Goal: Information Seeking & Learning: Compare options

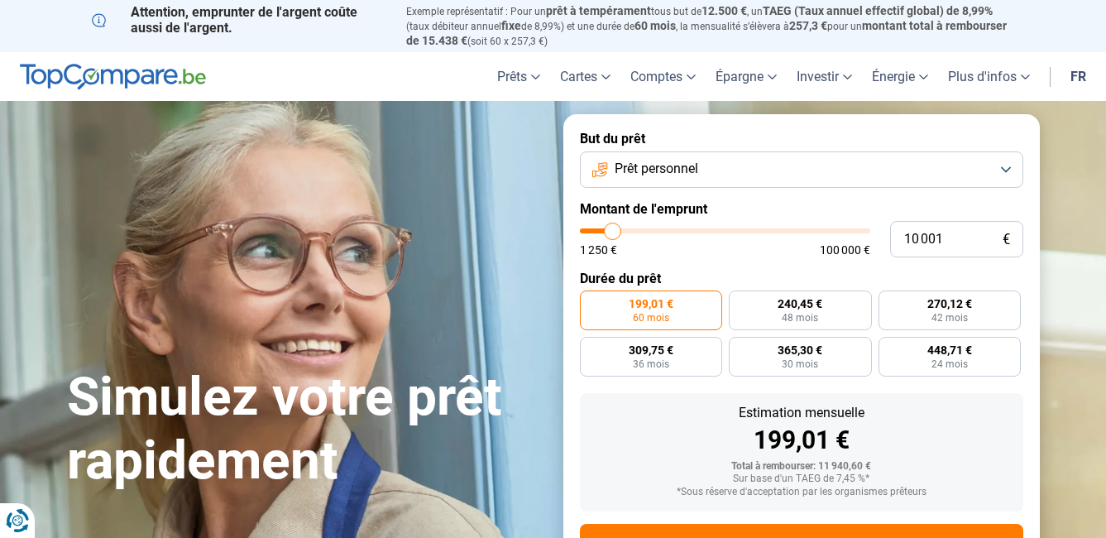
type input "9 000"
type input "9000"
type input "8 500"
type input "8500"
type input "8 250"
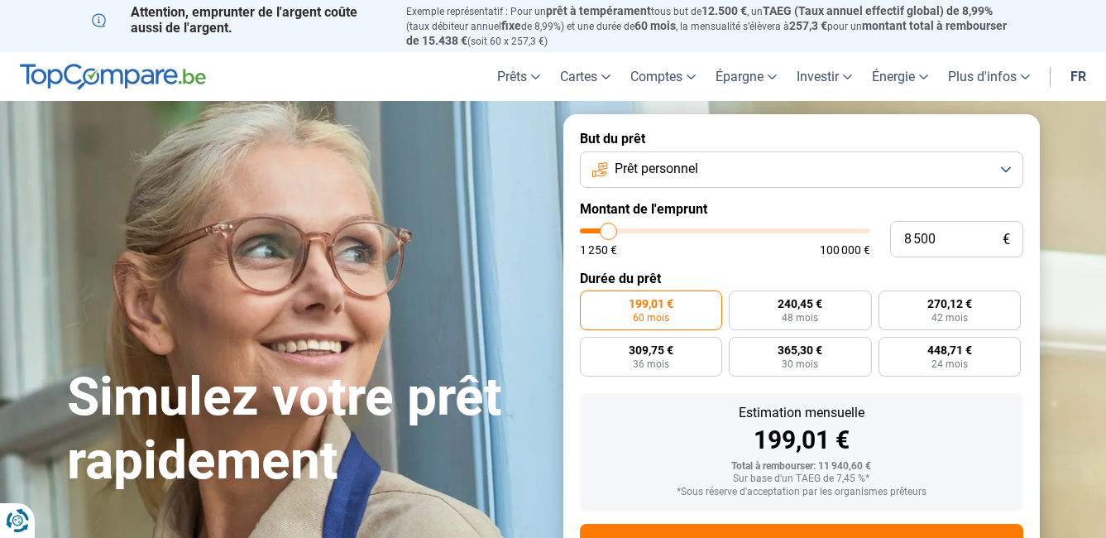
type input "8250"
type input "7 500"
type input "7500"
type input "6 500"
type input "6500"
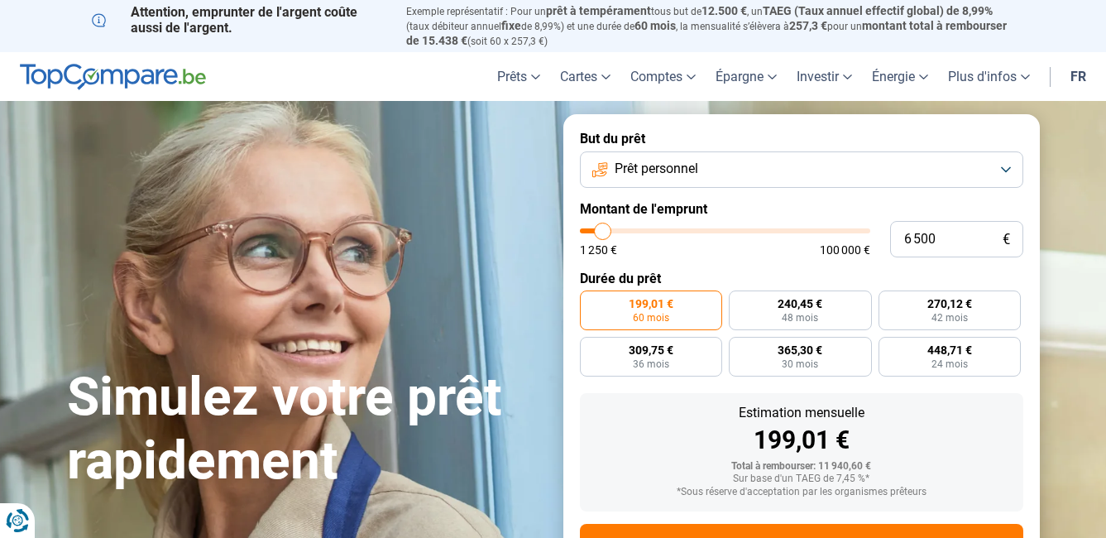
type input "5 250"
type input "5250"
type input "5 000"
type input "5000"
type input "4 250"
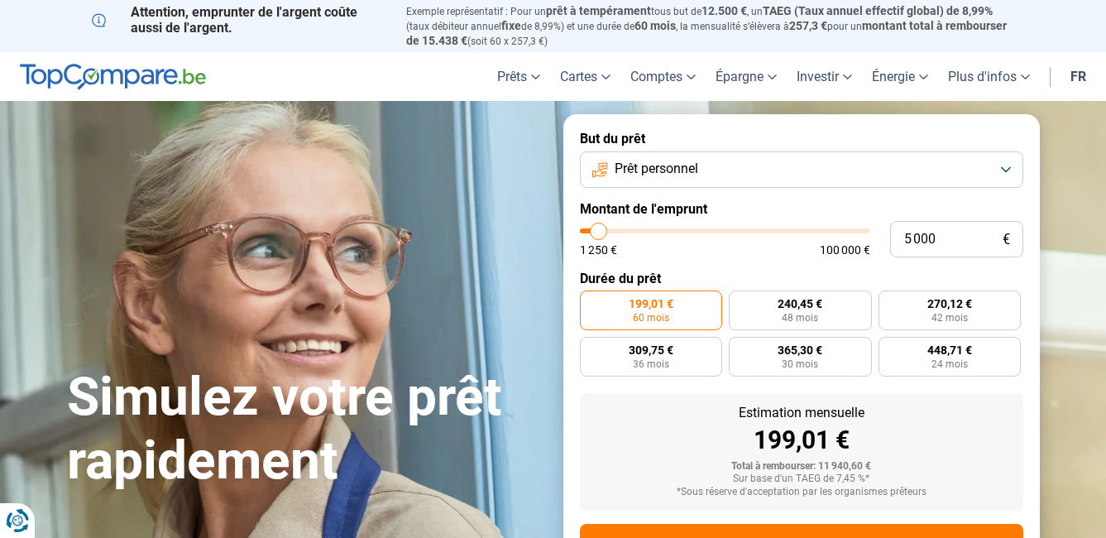
type input "4250"
type input "3 750"
type input "3750"
type input "3 000"
type input "3000"
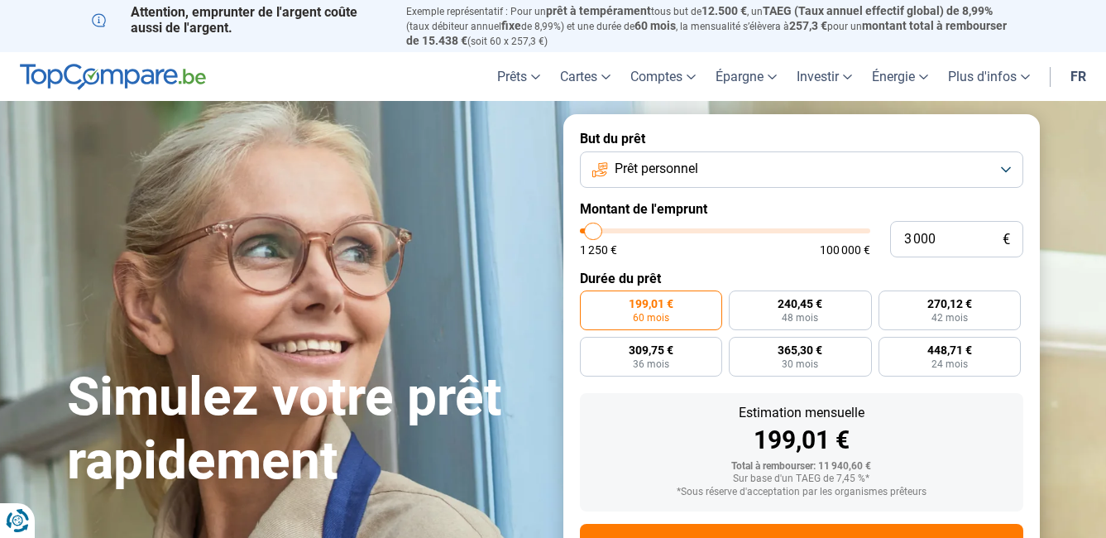
type input "2 750"
type input "2750"
type input "2 500"
type input "2500"
type input "2 250"
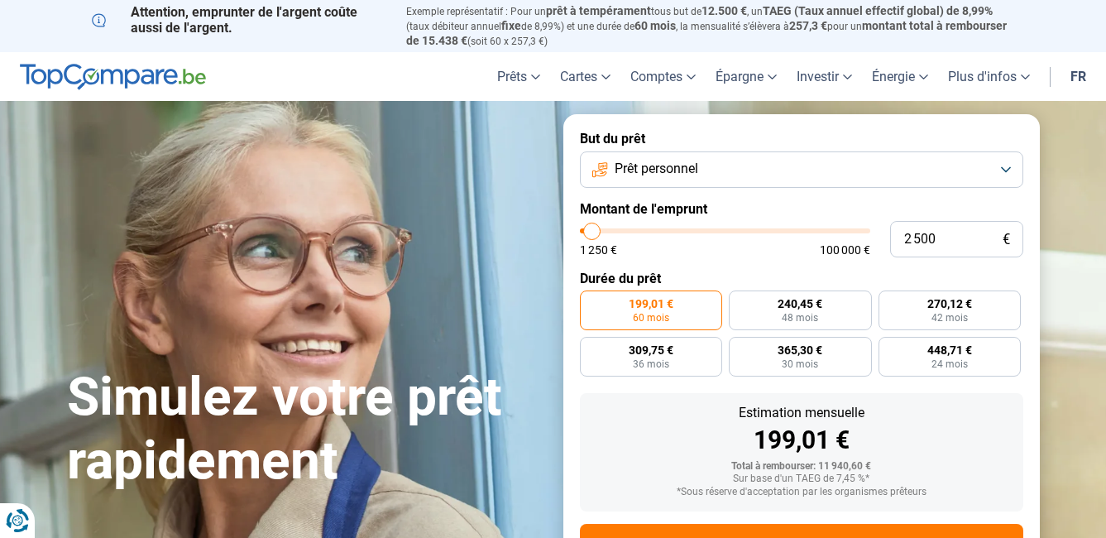
type input "2250"
type input "2 000"
type input "2000"
type input "1 500"
type input "1500"
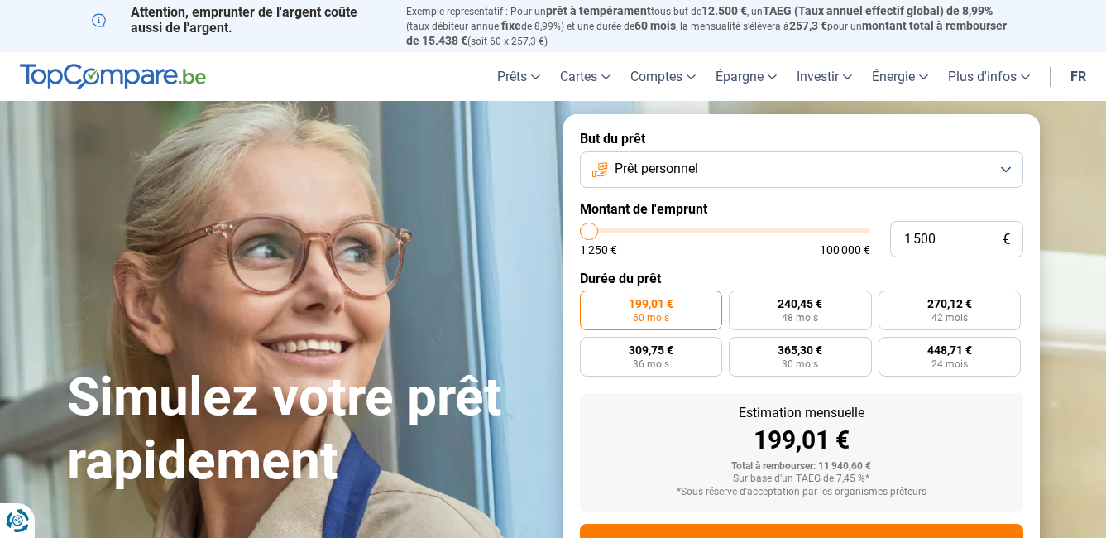
type input "1 250"
drag, startPoint x: 611, startPoint y: 228, endPoint x: 587, endPoint y: 226, distance: 24.1
type input "1250"
click at [587, 228] on input "range" at bounding box center [725, 230] width 290 height 5
radio input "true"
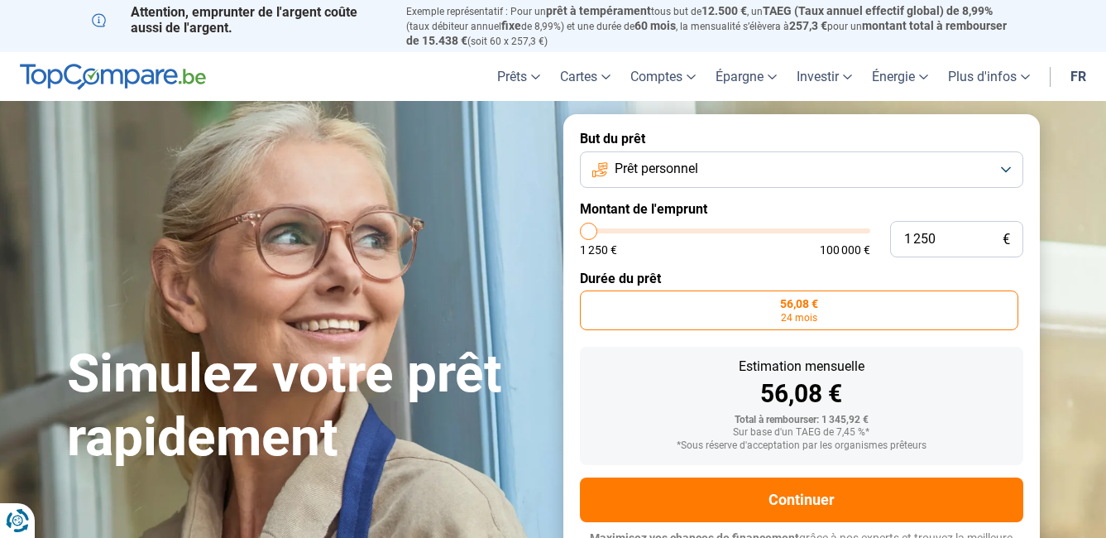
scroll to position [23, 0]
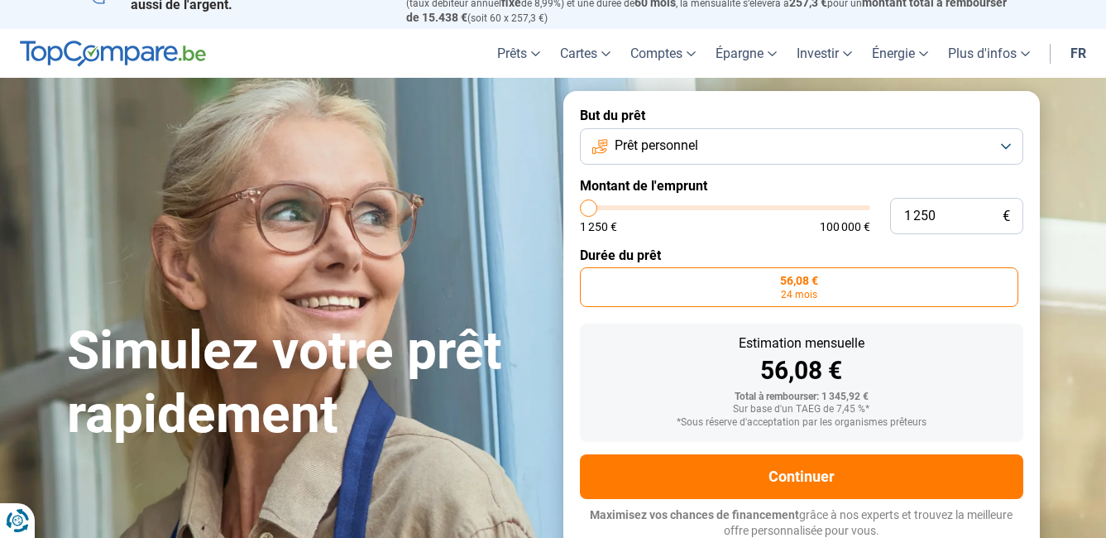
type input "1 500"
type input "1500"
type input "2 000"
type input "2000"
type input "2 250"
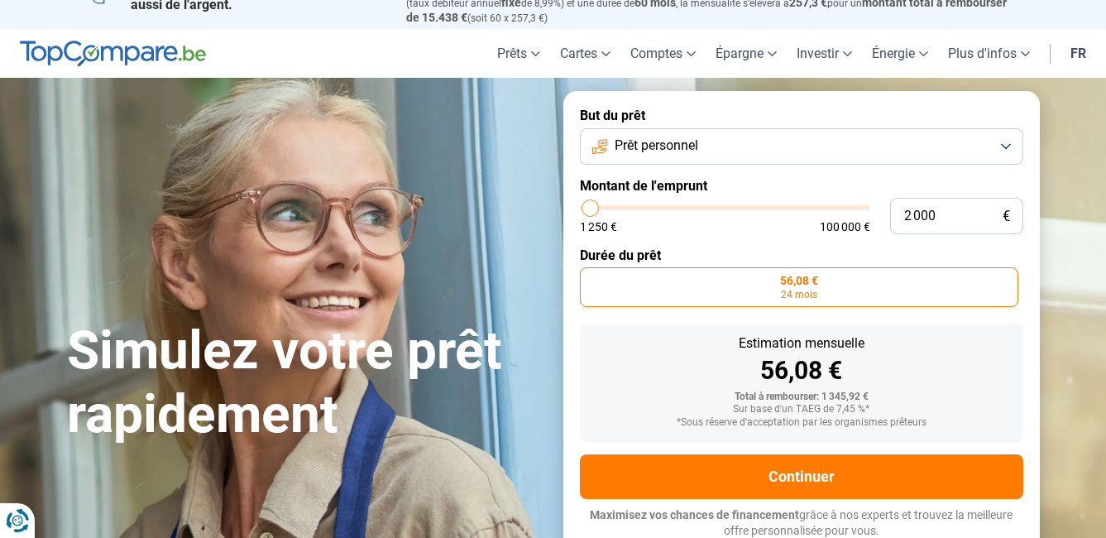
type input "2250"
type input "2 750"
type input "2750"
type input "3 000"
type input "3000"
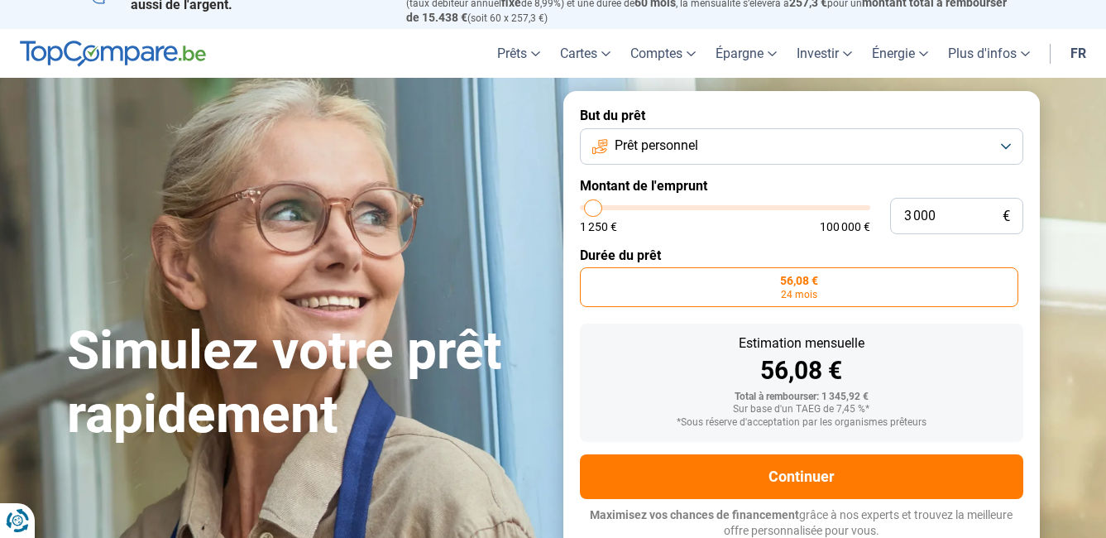
type input "3 500"
type input "3500"
type input "4 000"
type input "4000"
type input "4 250"
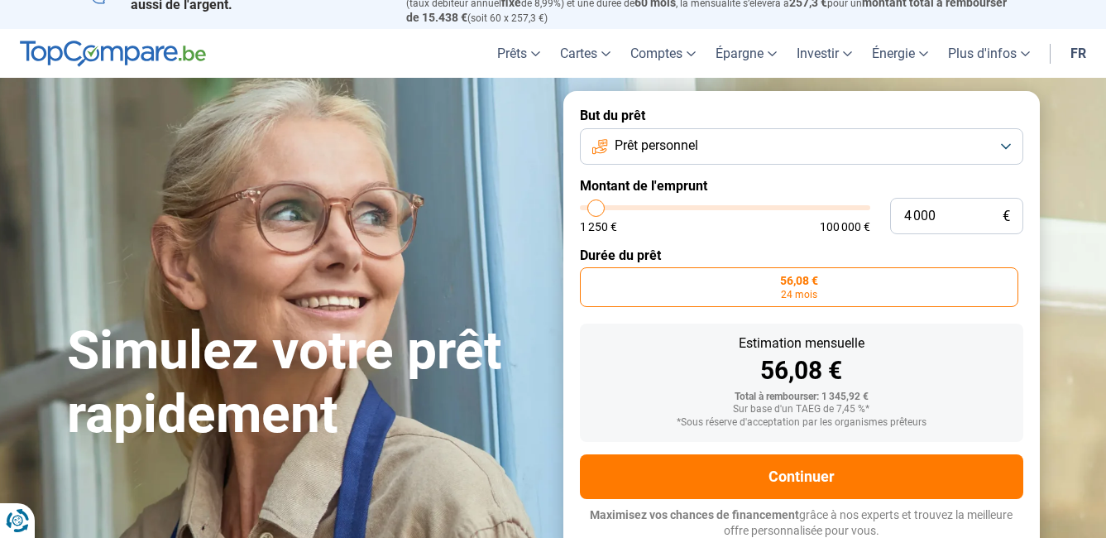
type input "4250"
type input "4 500"
type input "4500"
type input "5 000"
type input "5000"
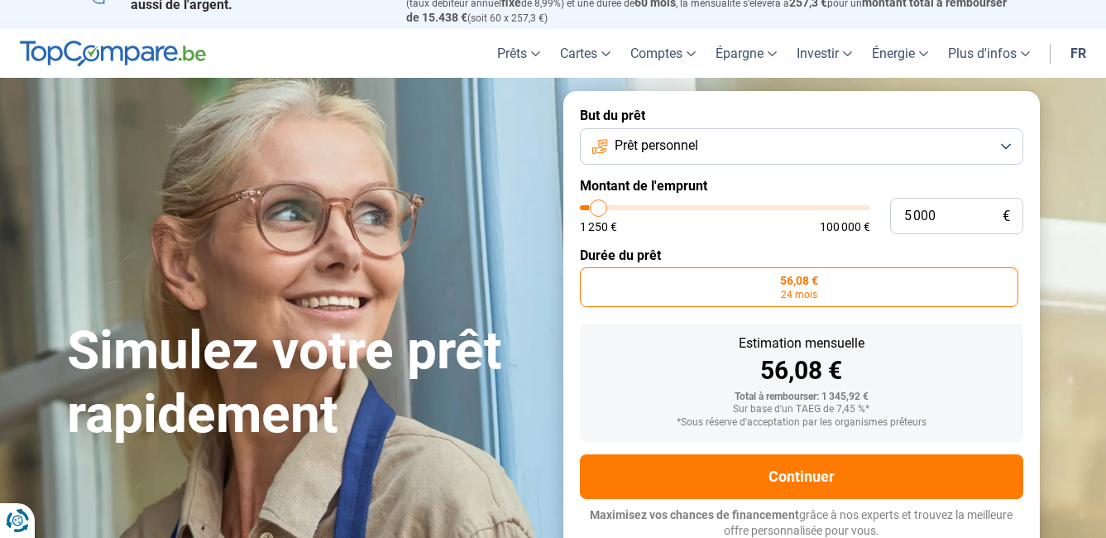
type input "5 250"
type input "5250"
type input "5 500"
type input "5500"
type input "6 500"
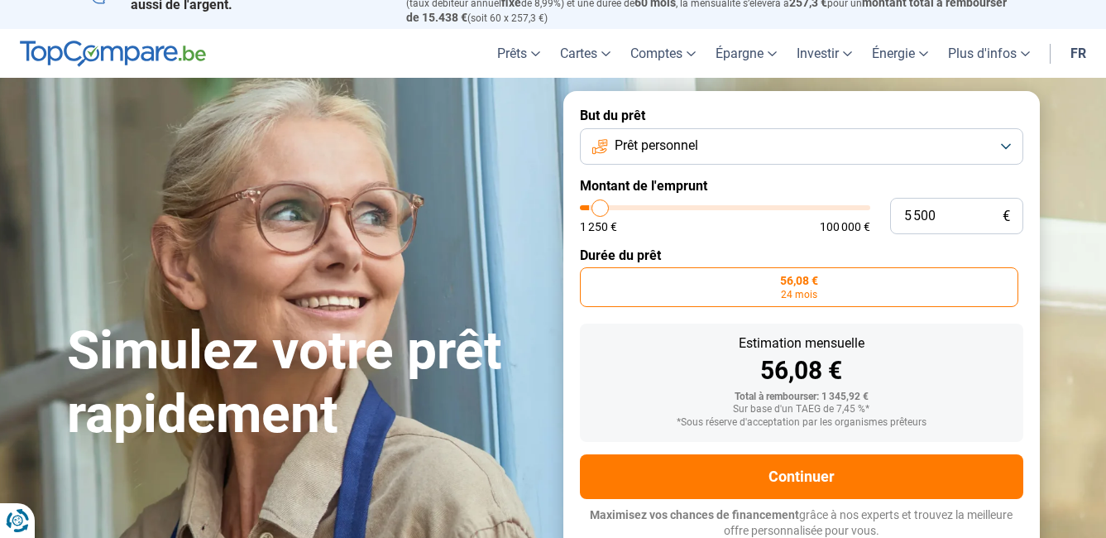
type input "6500"
type input "6 750"
type input "6750"
type input "7 250"
type input "7250"
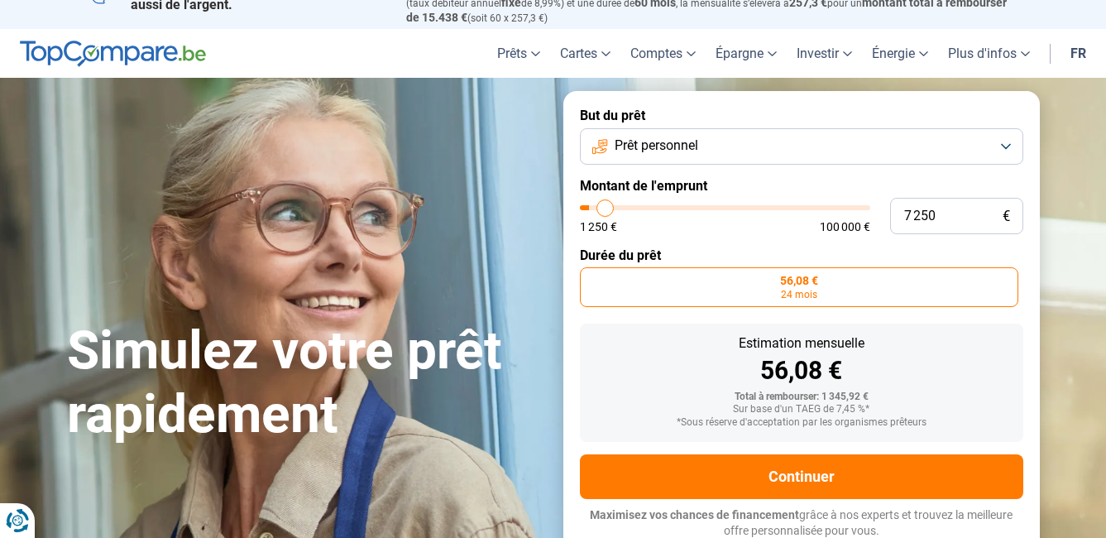
type input "7 500"
type input "7500"
type input "8 000"
type input "8000"
type input "8 250"
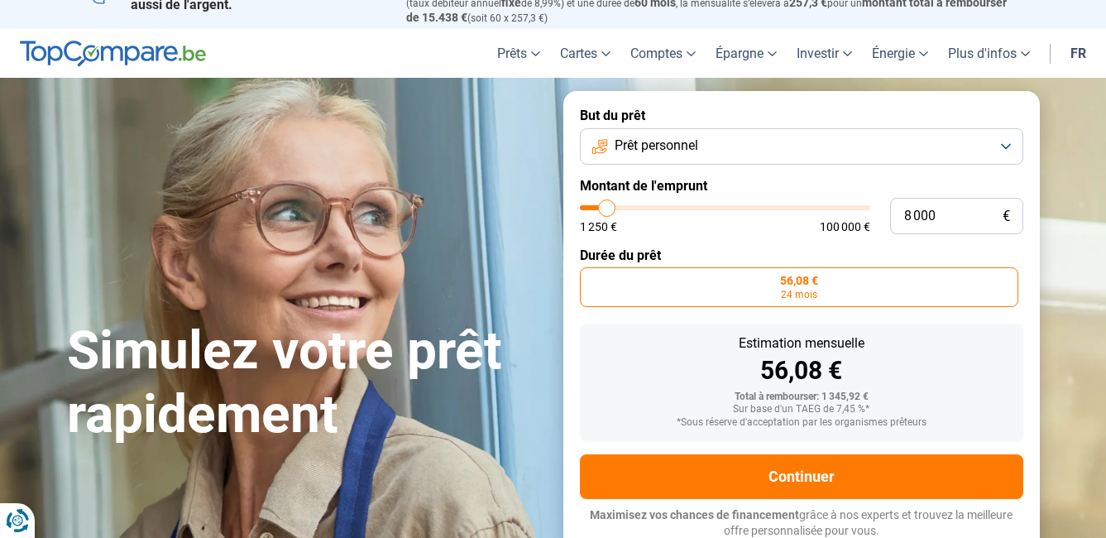
type input "8250"
type input "8 500"
drag, startPoint x: 588, startPoint y: 204, endPoint x: 609, endPoint y: 204, distance: 20.7
type input "8500"
click at [609, 205] on input "range" at bounding box center [725, 207] width 290 height 5
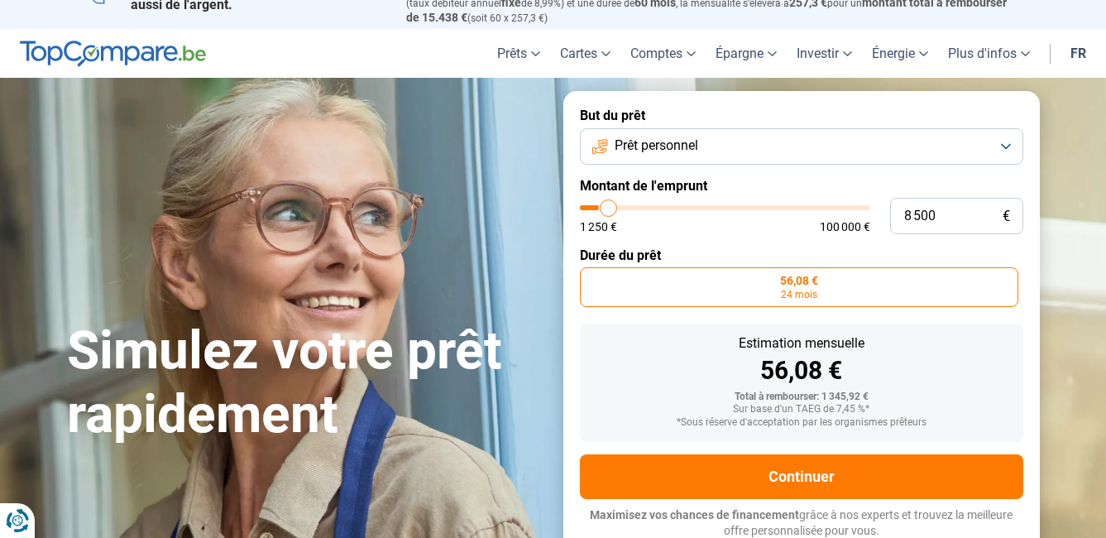
radio input "false"
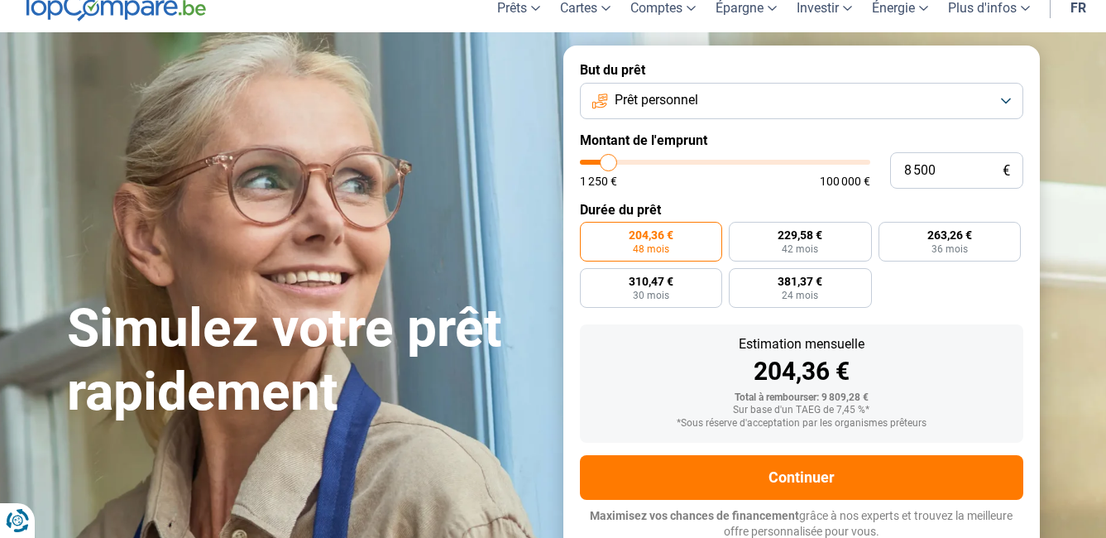
scroll to position [69, 0]
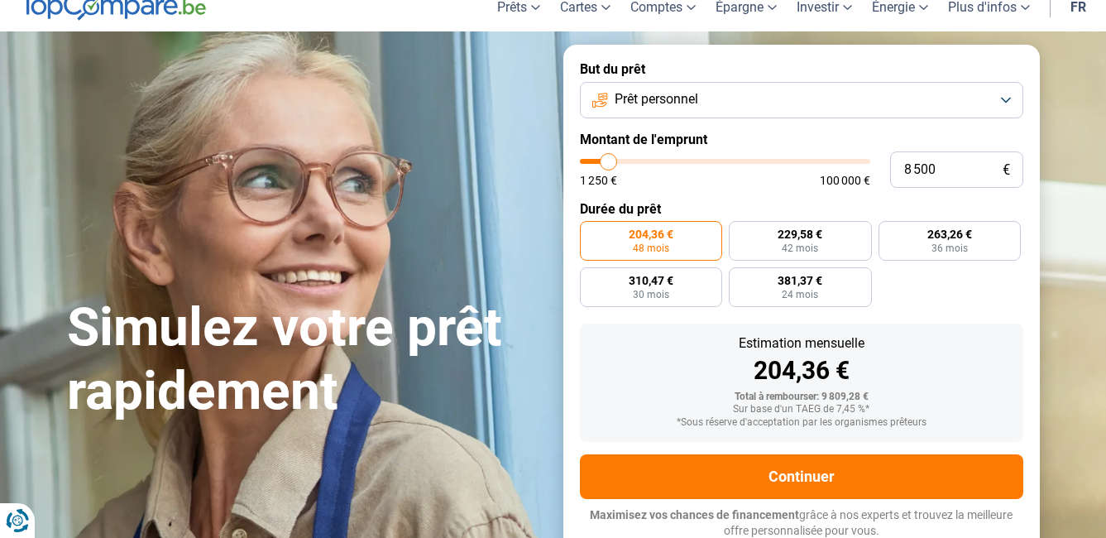
type input "10 250"
type input "10250"
type input "10 500"
type input "10500"
type input "11 750"
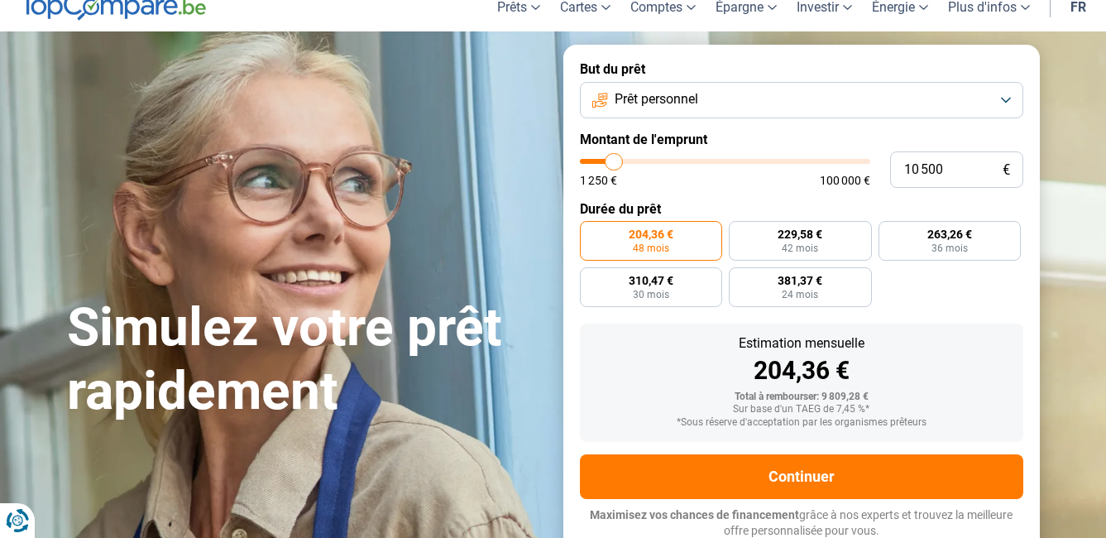
type input "11750"
type input "12 500"
type input "12500"
type input "13 000"
type input "13000"
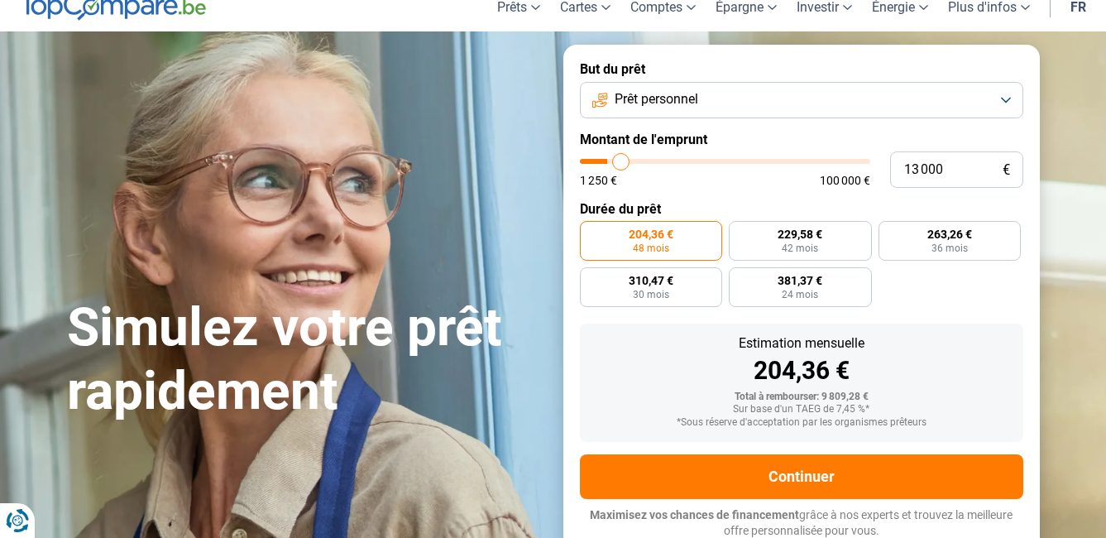
type input "13 250"
type input "13250"
type input "13 500"
type input "13500"
type input "14 250"
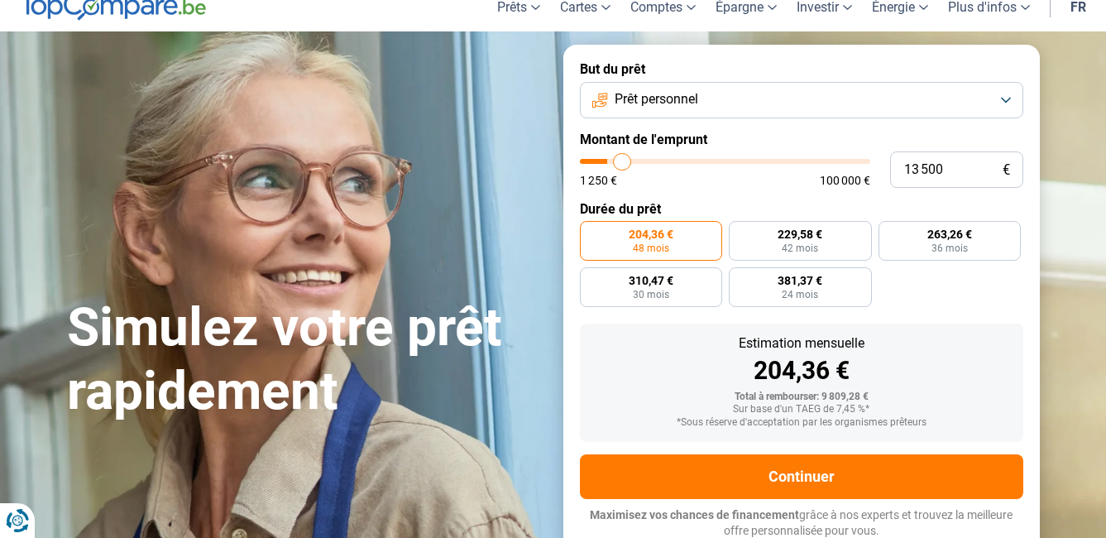
type input "14250"
type input "14 500"
type input "14500"
type input "15 000"
type input "15000"
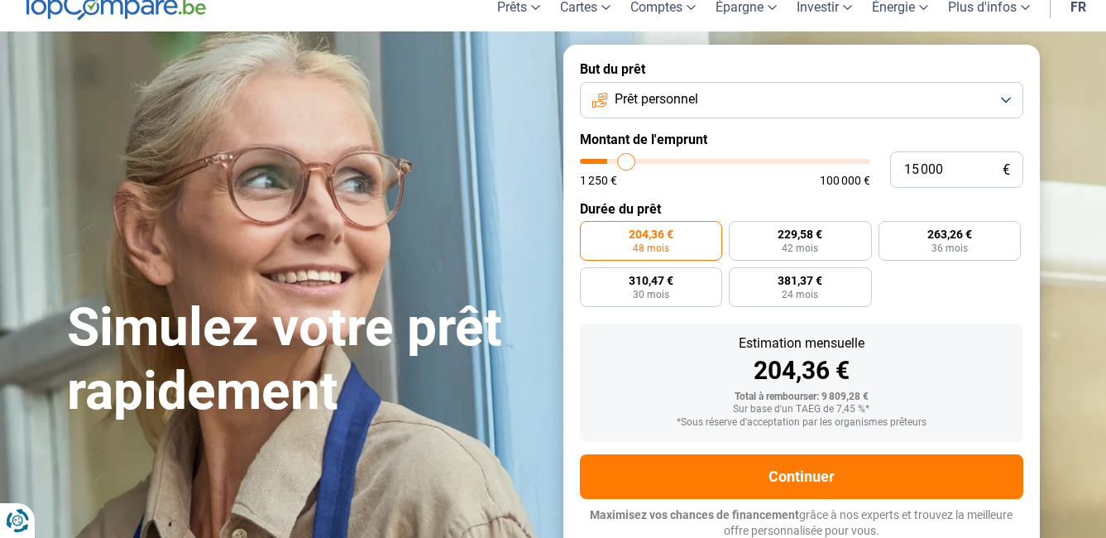
type input "15 500"
type input "15500"
type input "15 750"
type input "15750"
type input "16 000"
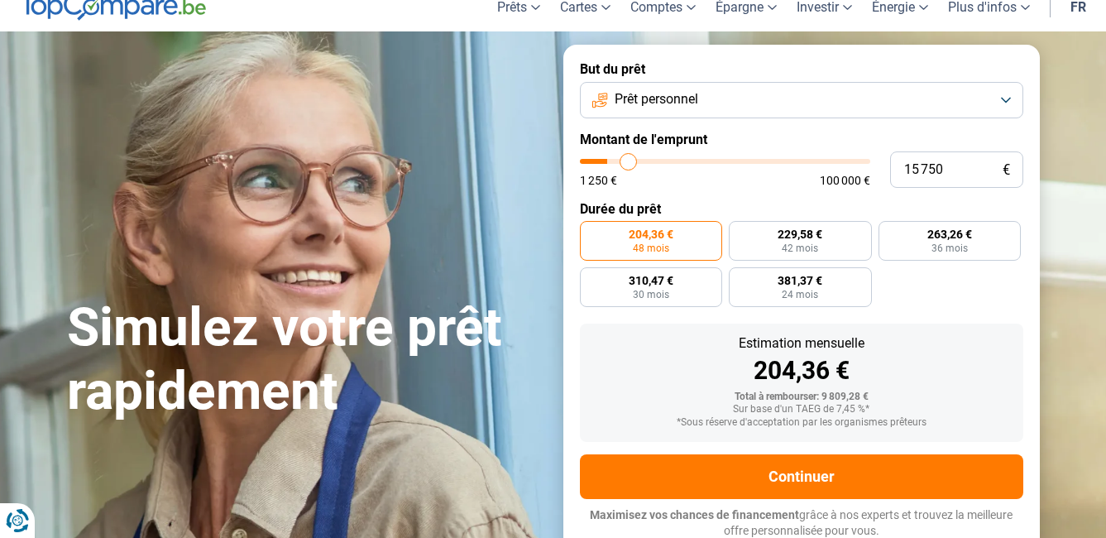
type input "16000"
type input "16 250"
drag, startPoint x: 612, startPoint y: 156, endPoint x: 630, endPoint y: 160, distance: 18.5
type input "16250"
click at [630, 160] on input "range" at bounding box center [725, 161] width 290 height 5
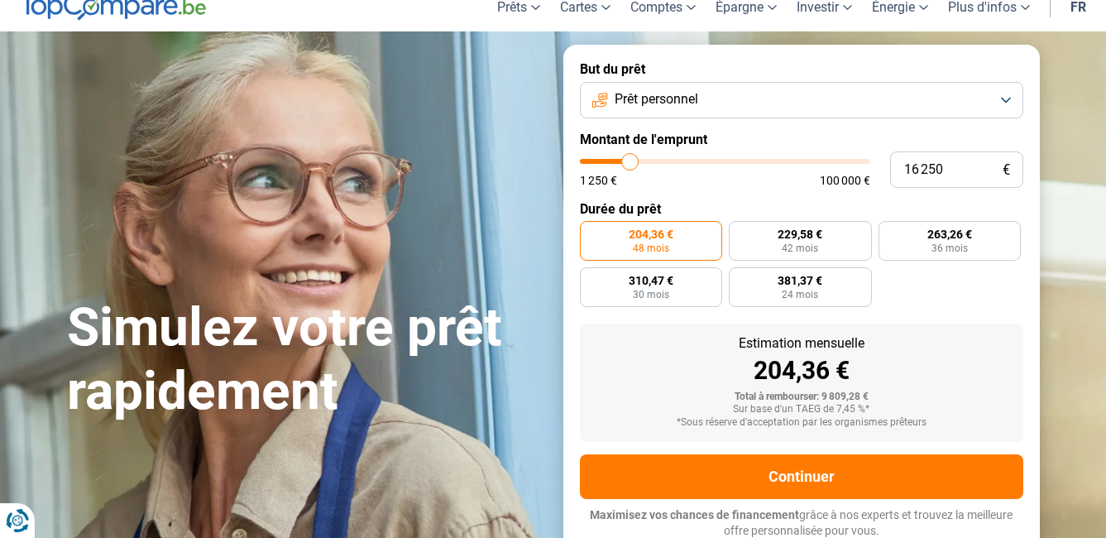
radio input "false"
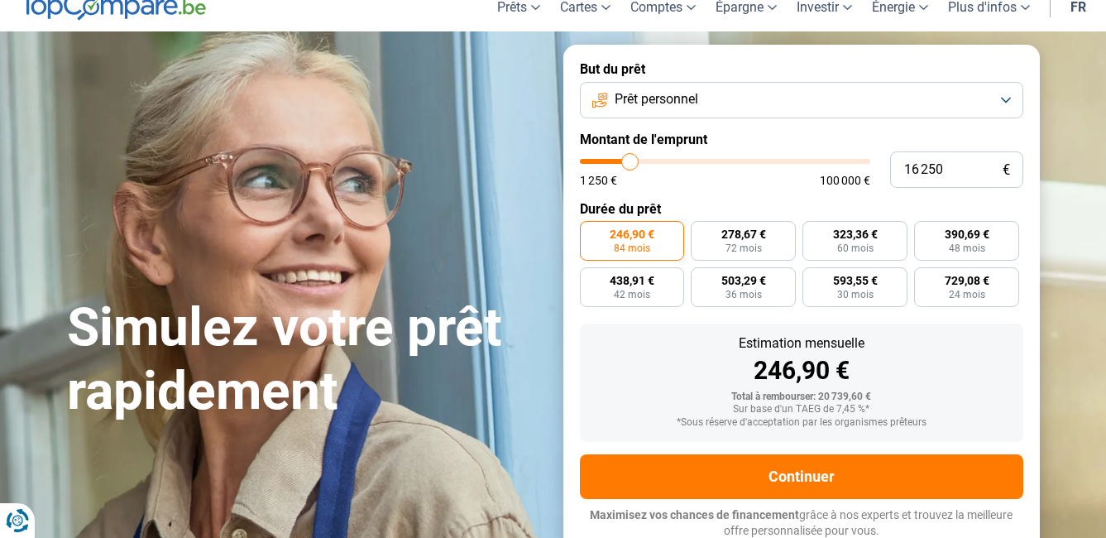
type input "17 750"
type input "17750"
type input "18 000"
type input "18000"
type input "18 500"
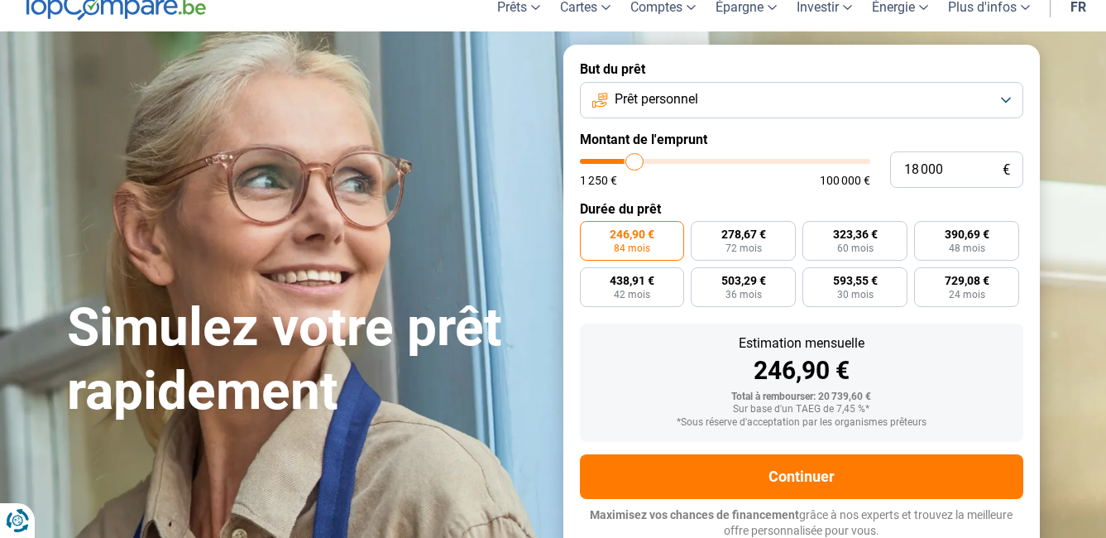
type input "18500"
type input "19 000"
type input "19000"
type input "19 250"
type input "19250"
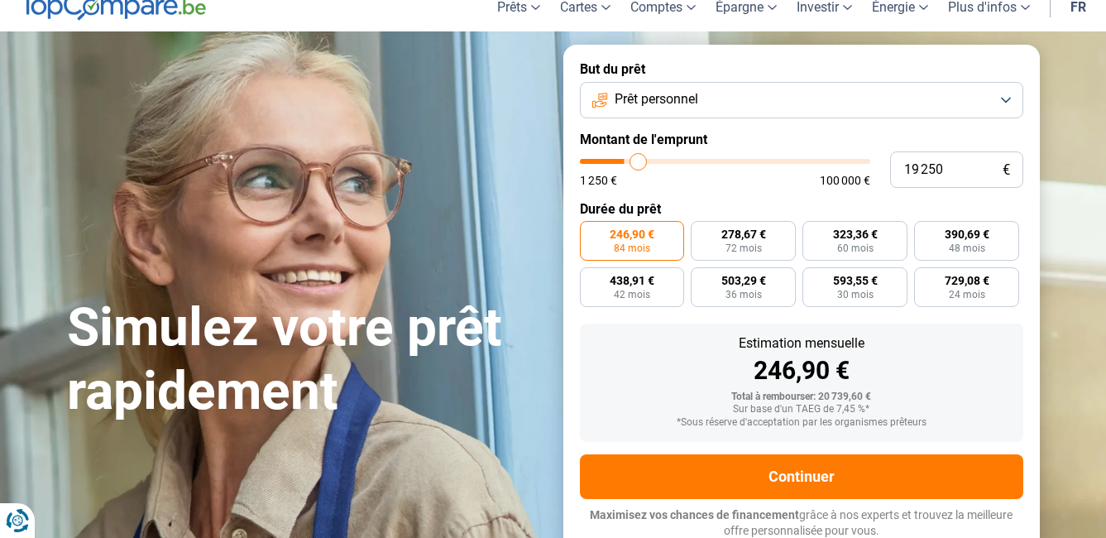
type input "20 000"
type input "20000"
type input "20 250"
type input "20250"
type input "20 750"
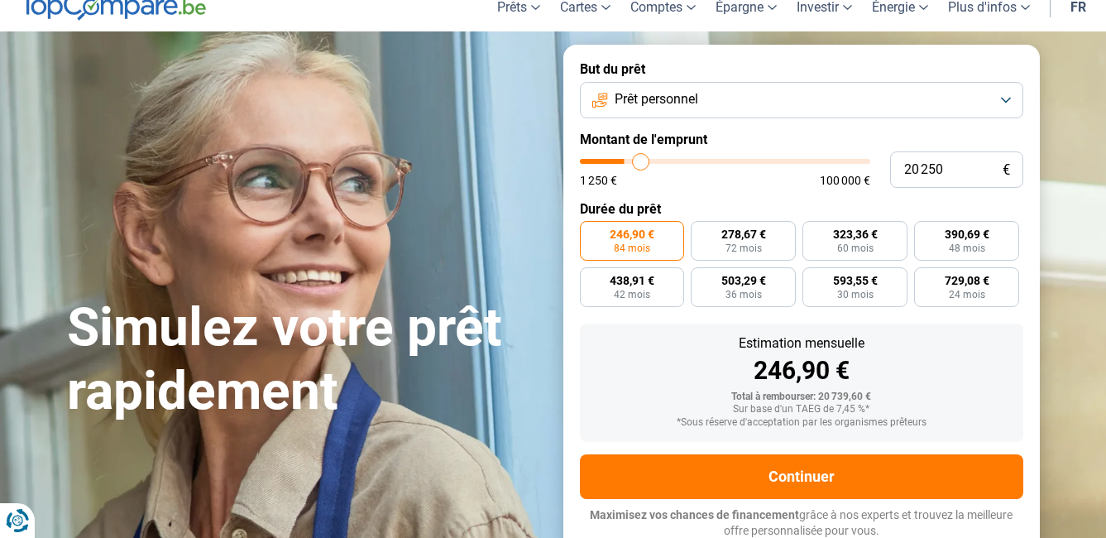
type input "20750"
type input "21 250"
type input "21250"
type input "21 500"
type input "21500"
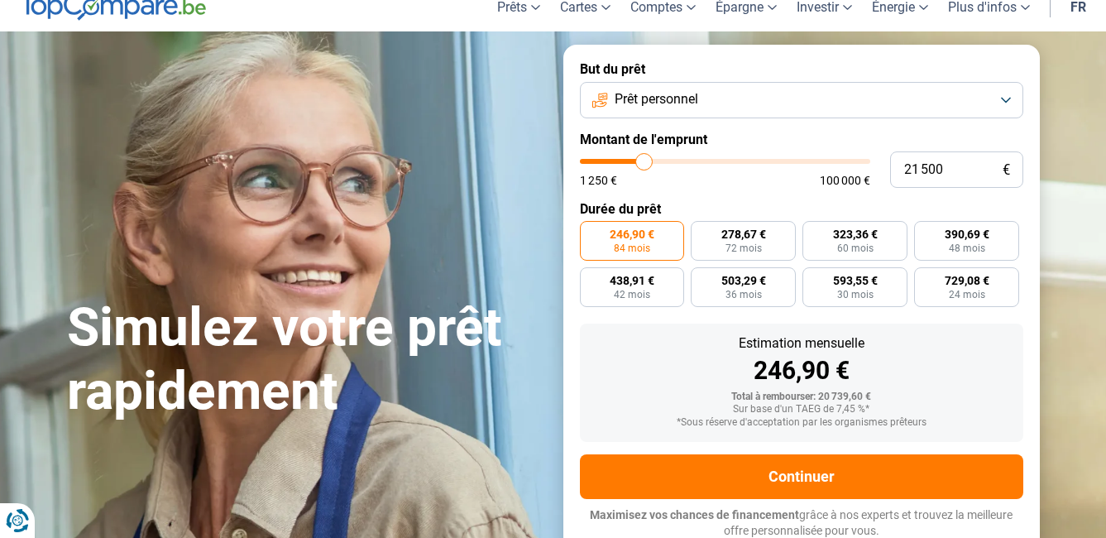
type input "22 000"
type input "22000"
type input "22 250"
type input "22250"
type input "22 750"
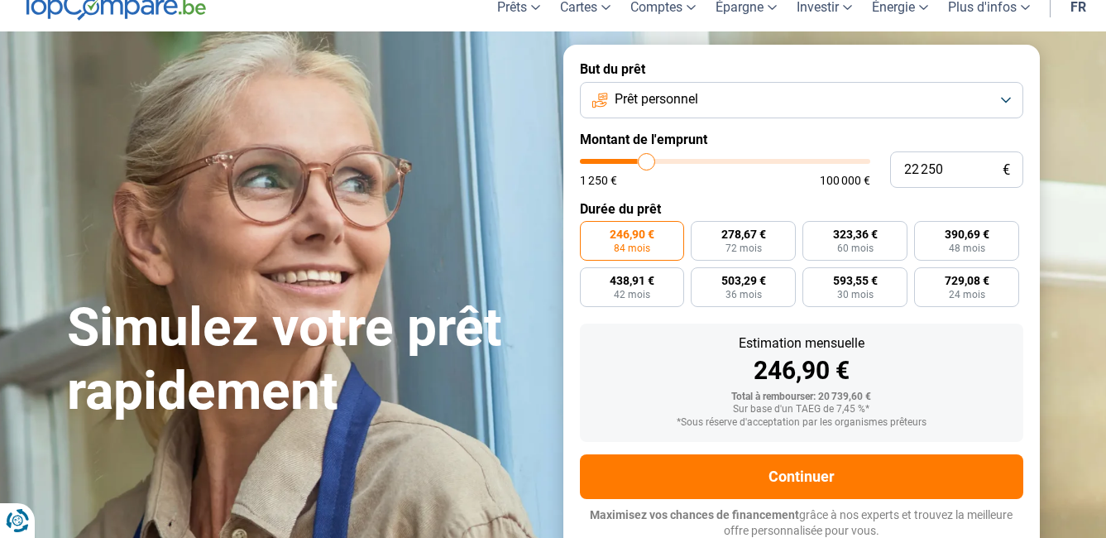
type input "22750"
type input "23 250"
type input "23250"
type input "23 500"
type input "23500"
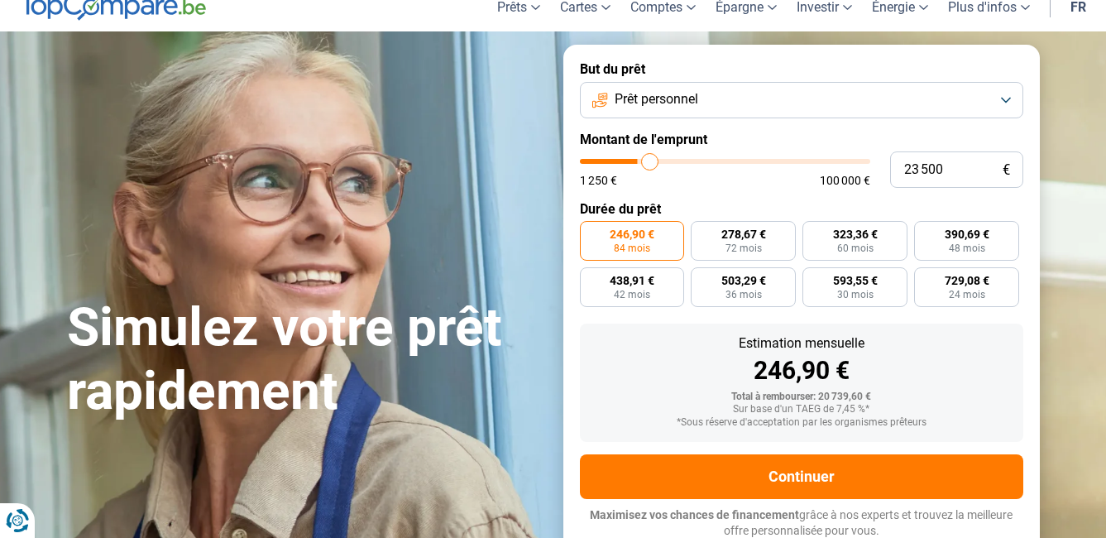
type input "23 750"
type input "23750"
type input "24 250"
type input "24250"
type input "24 500"
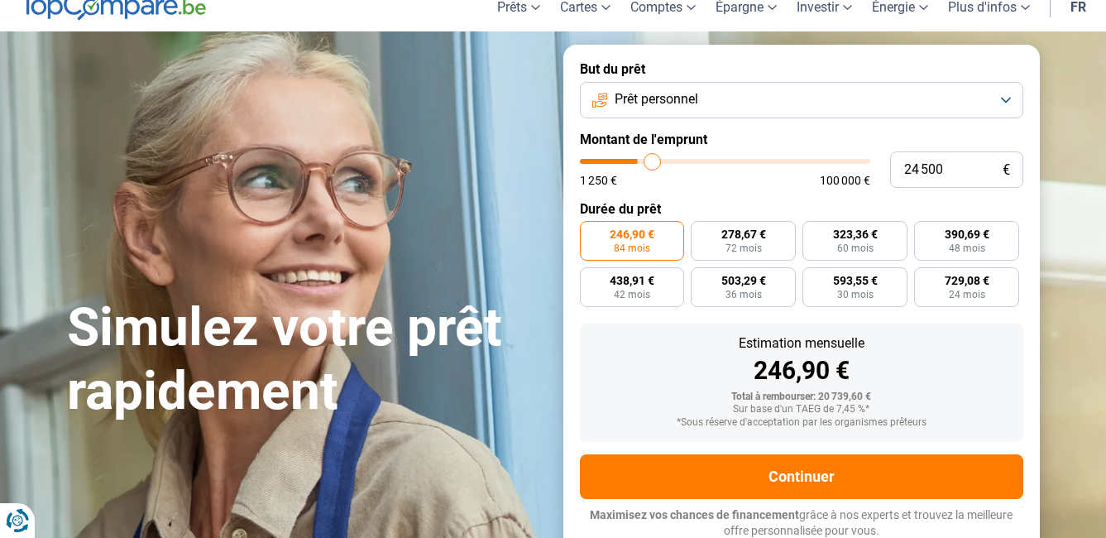
drag, startPoint x: 634, startPoint y: 159, endPoint x: 653, endPoint y: 157, distance: 19.1
type input "24500"
click at [653, 159] on input "range" at bounding box center [725, 161] width 290 height 5
radio input "false"
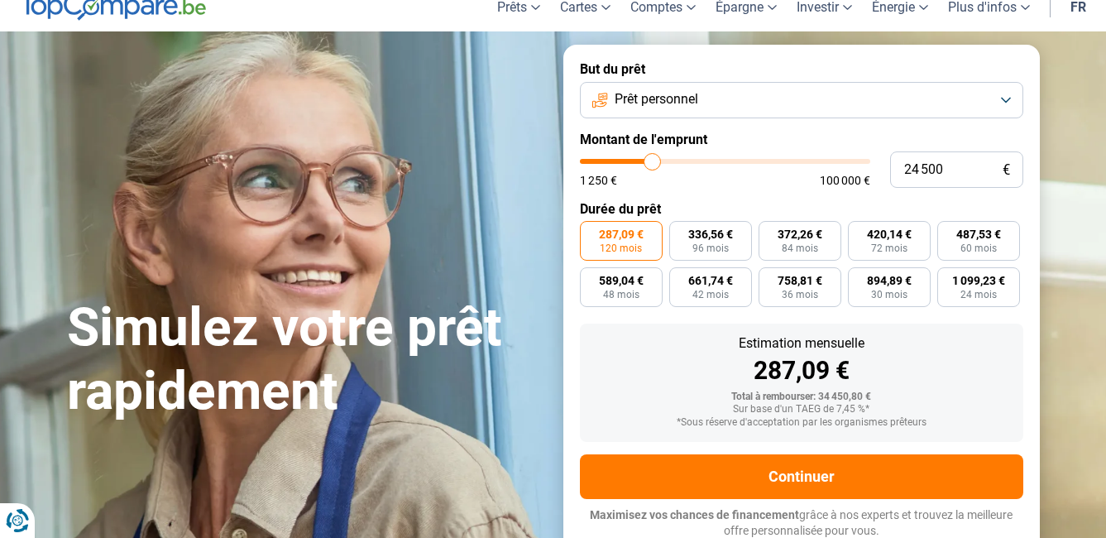
type input "26 000"
type input "26000"
type input "26 500"
type input "26500"
type input "26 750"
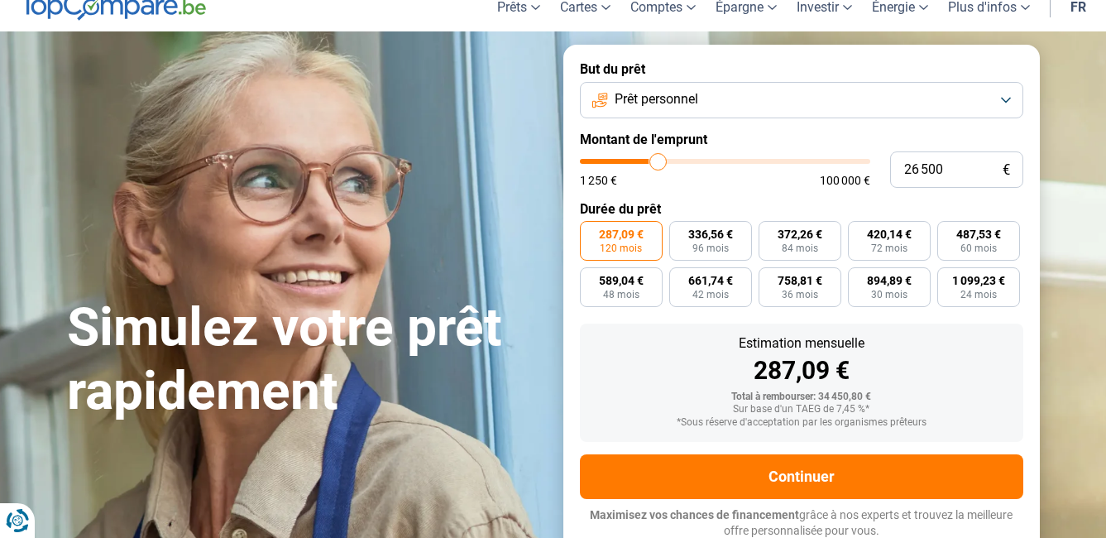
type input "26750"
type input "27 250"
type input "27250"
type input "27 750"
type input "27750"
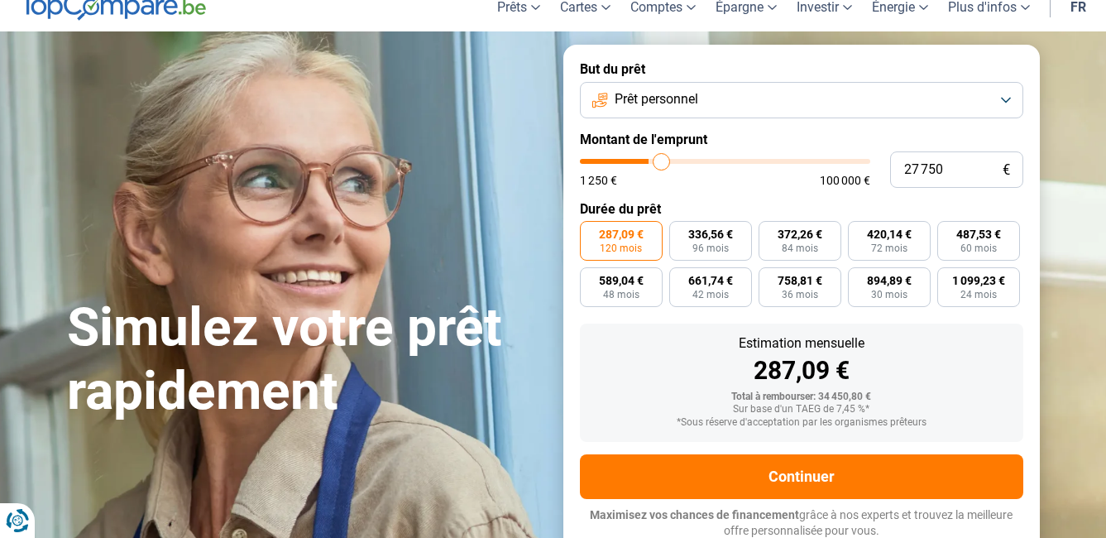
type input "28 250"
type input "28250"
type input "29 250"
type input "29250"
type input "30 250"
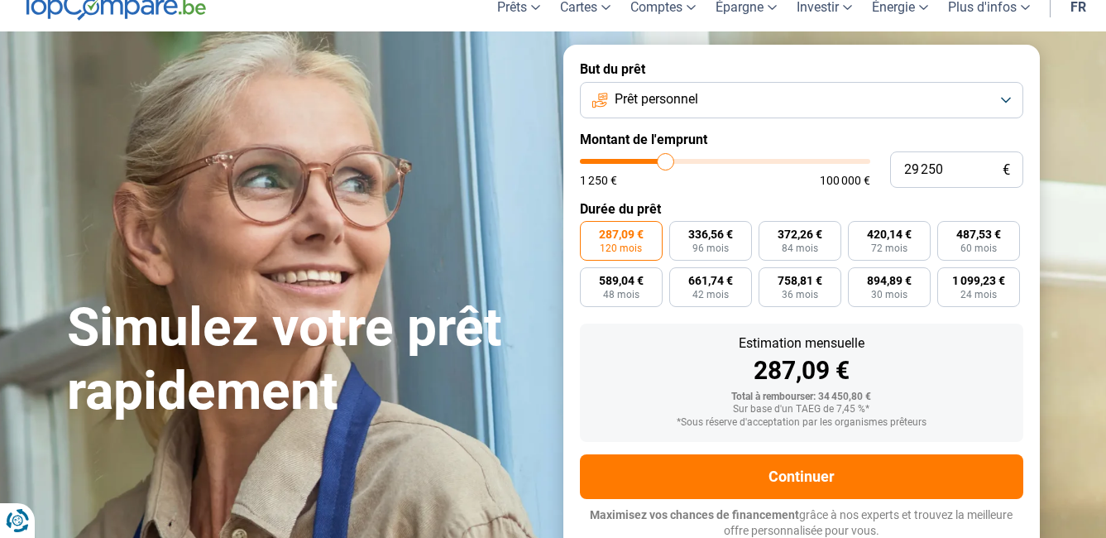
type input "30250"
type input "30 500"
type input "30500"
type input "30 750"
type input "30750"
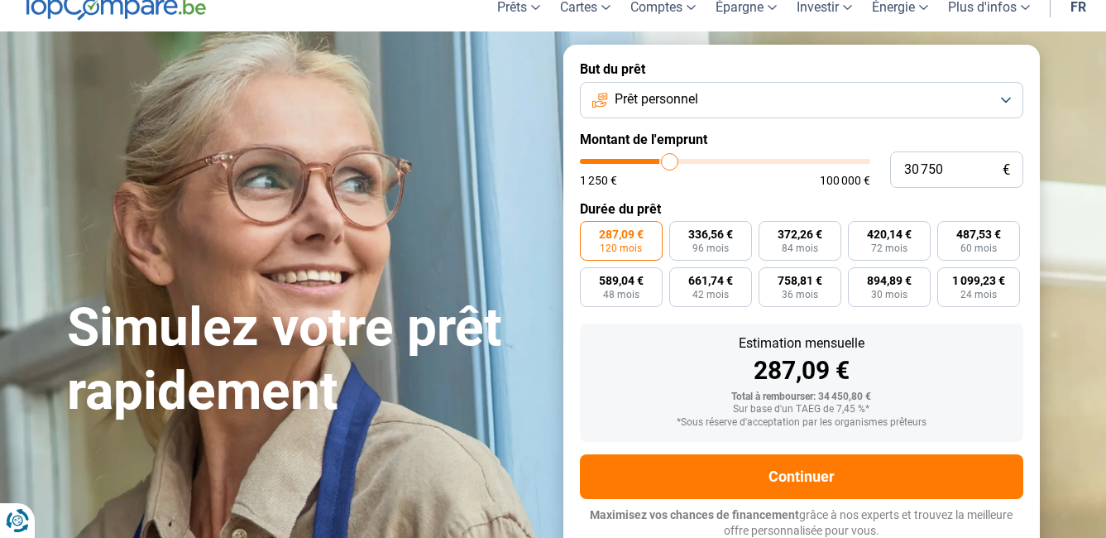
type input "31 250"
type input "31250"
type input "31 750"
drag, startPoint x: 657, startPoint y: 158, endPoint x: 673, endPoint y: 159, distance: 15.7
type input "31750"
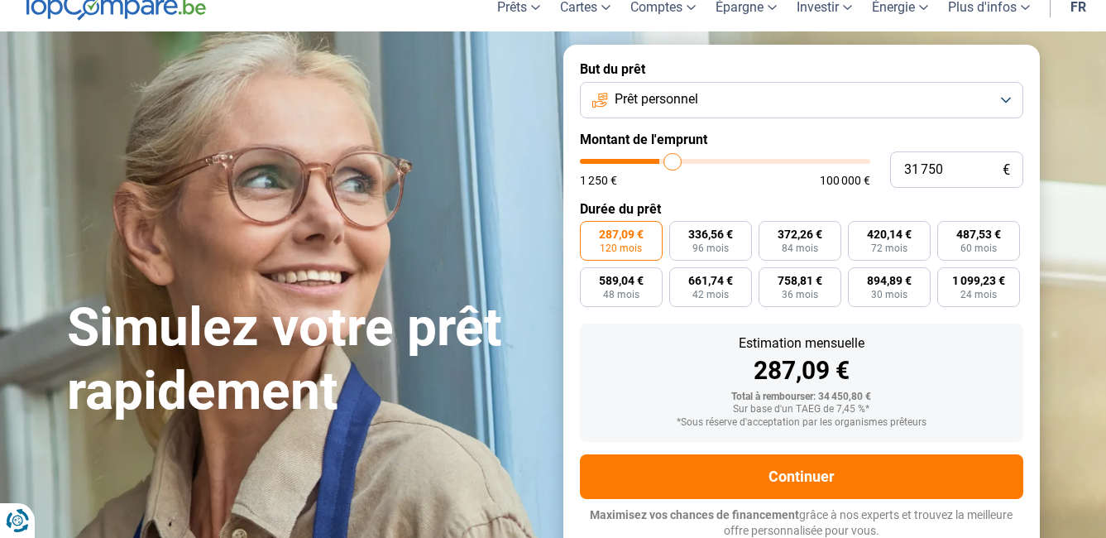
click at [673, 159] on input "range" at bounding box center [725, 161] width 290 height 5
type input "28 250"
type input "28250"
type input "27 500"
type input "27500"
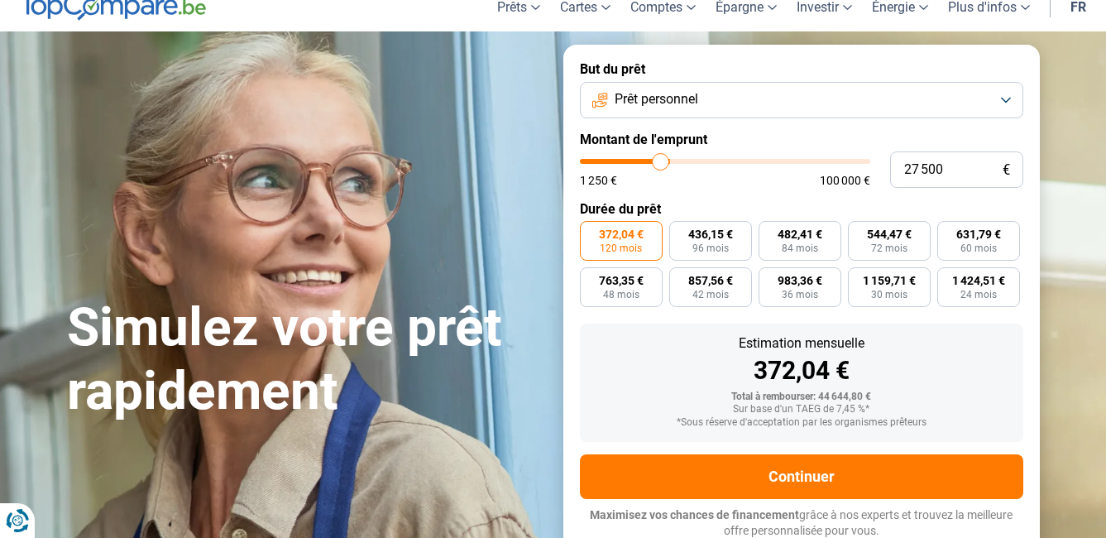
type input "26 750"
type input "26750"
type input "25 750"
type input "25750"
type input "25 000"
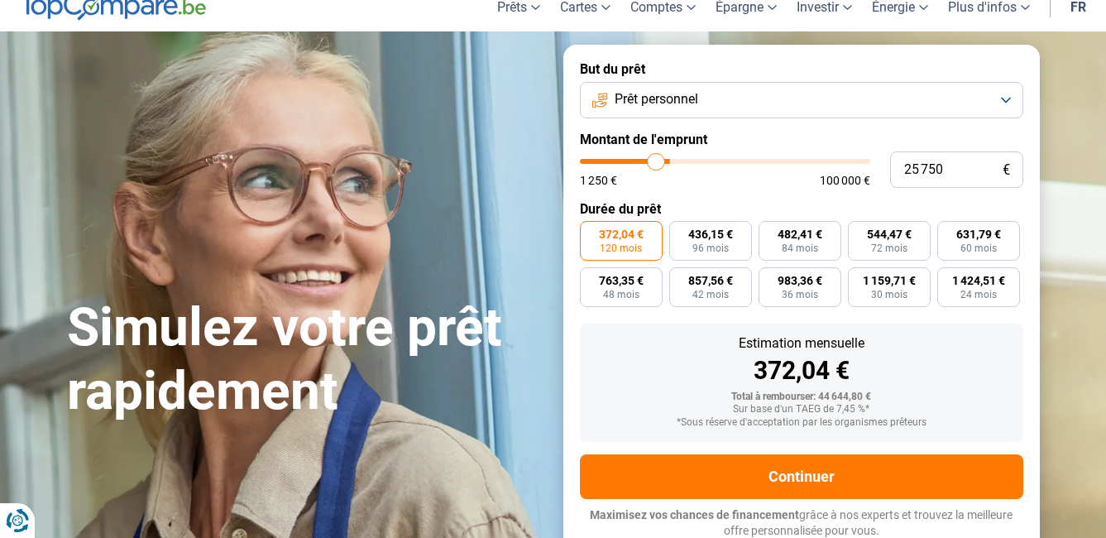
type input "25000"
type input "24 500"
type input "24500"
type input "23 500"
type input "23500"
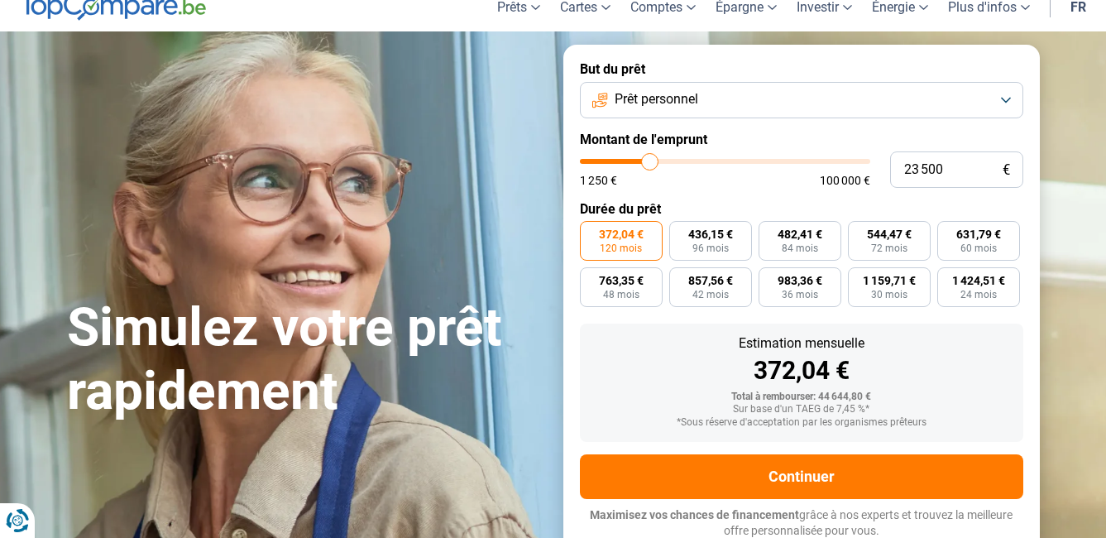
type input "23 000"
type input "23000"
type input "22 250"
type input "22250"
type input "22 000"
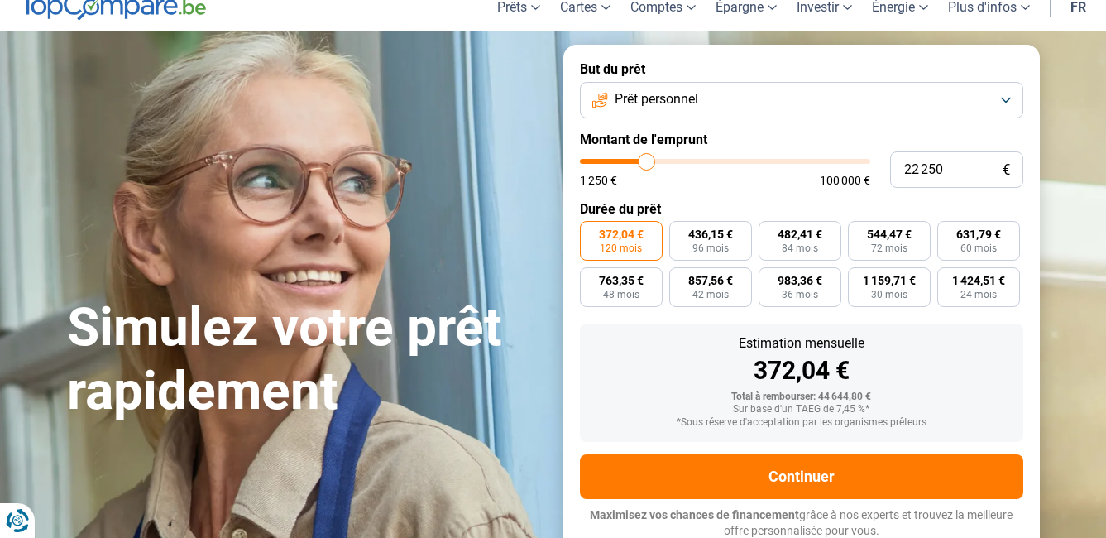
type input "22000"
type input "21 750"
type input "21750"
type input "21 250"
type input "21250"
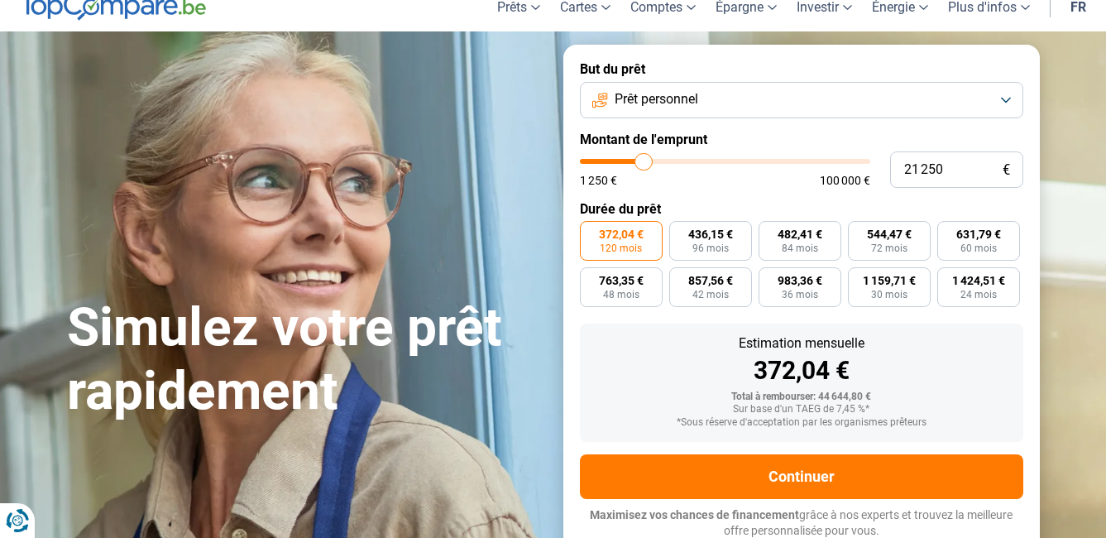
type input "20 500"
type input "20500"
type input "20 250"
type input "20250"
type input "20 000"
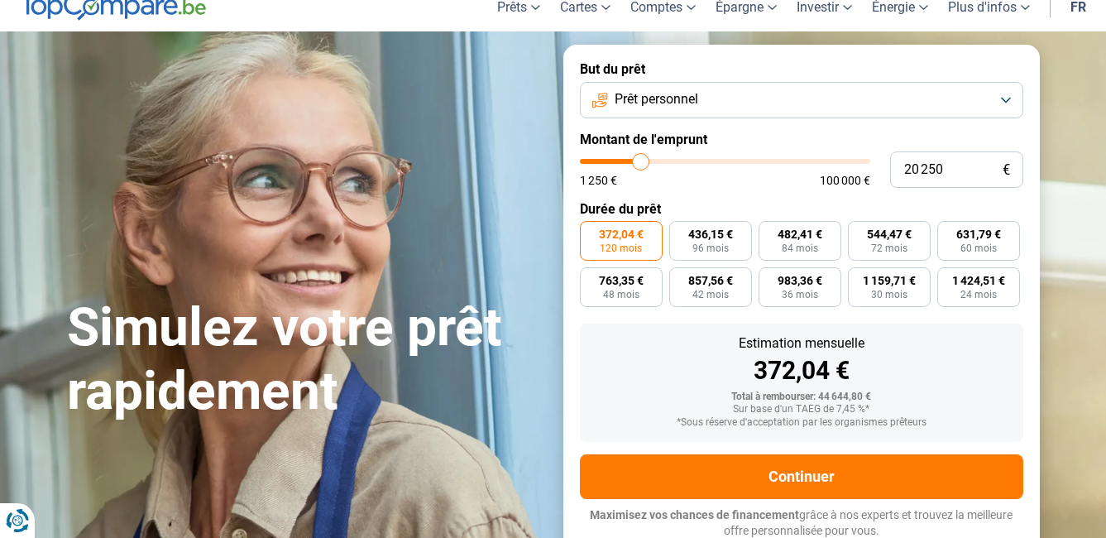
type input "20000"
type input "19 250"
type input "19250"
type input "19 000"
type input "19000"
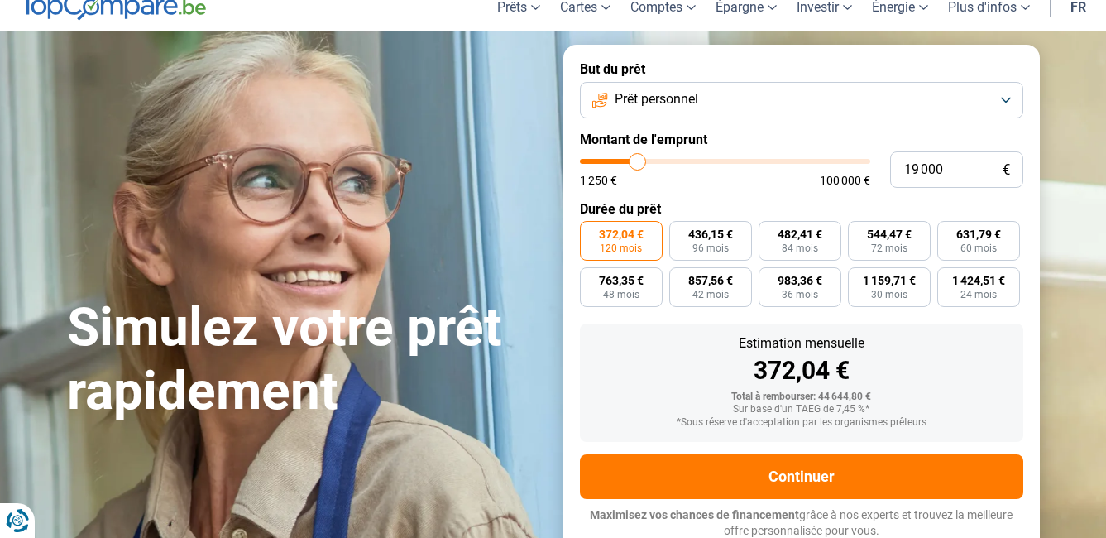
type input "18 750"
type input "18750"
type input "18 000"
type input "18000"
drag, startPoint x: 649, startPoint y: 157, endPoint x: 635, endPoint y: 158, distance: 14.1
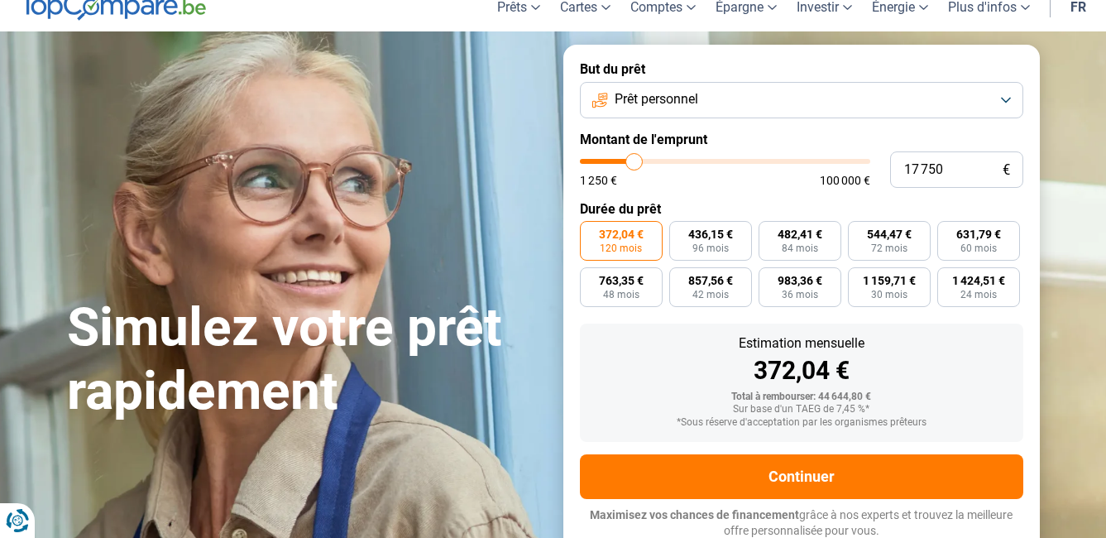
click at [635, 159] on input "range" at bounding box center [725, 161] width 290 height 5
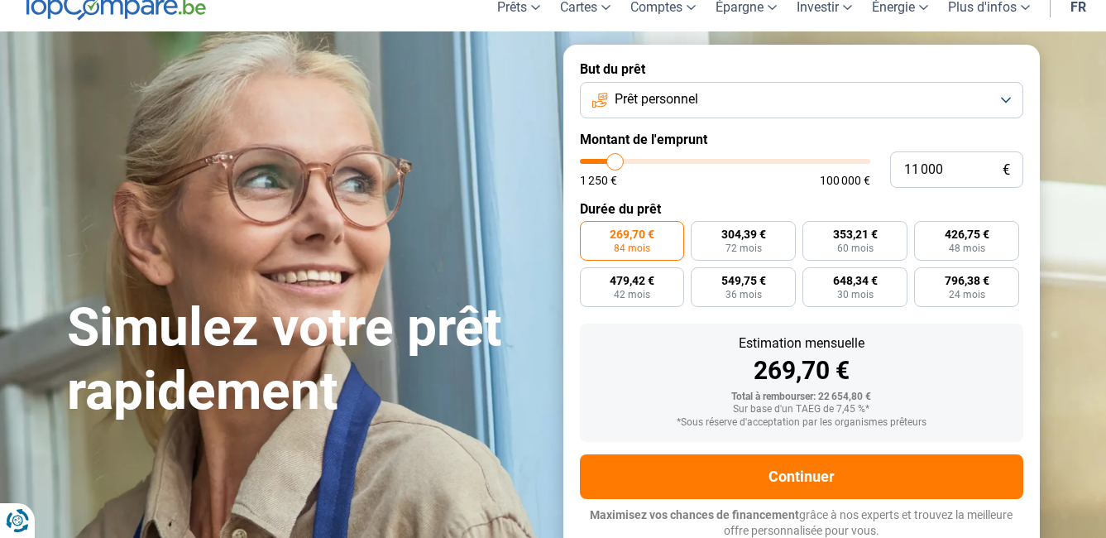
drag, startPoint x: 635, startPoint y: 160, endPoint x: 616, endPoint y: 160, distance: 19.9
click at [616, 160] on input "range" at bounding box center [725, 161] width 290 height 5
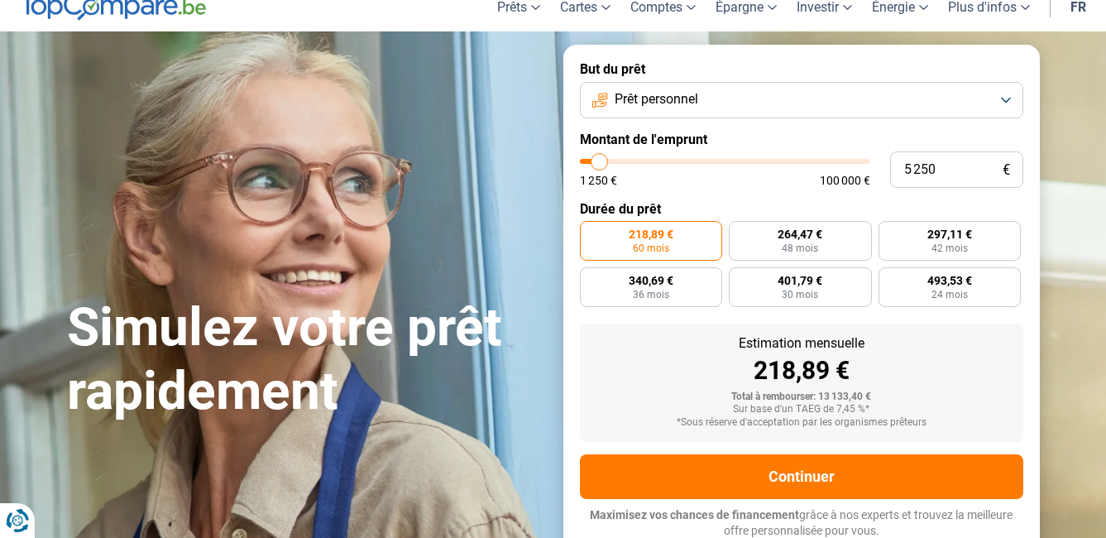
drag, startPoint x: 616, startPoint y: 160, endPoint x: 600, endPoint y: 160, distance: 15.7
click at [600, 160] on input "range" at bounding box center [725, 161] width 290 height 5
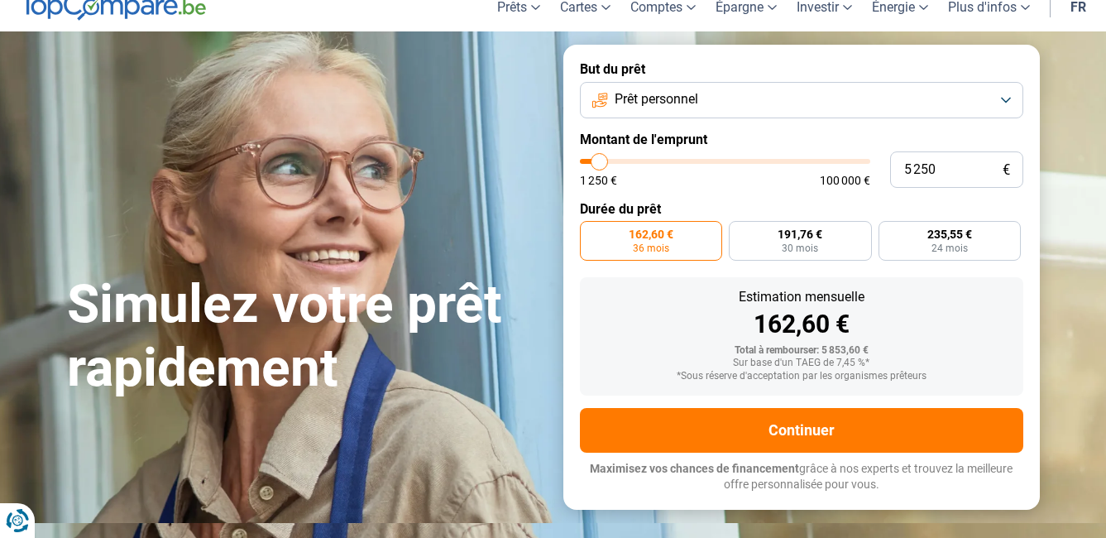
scroll to position [23, 0]
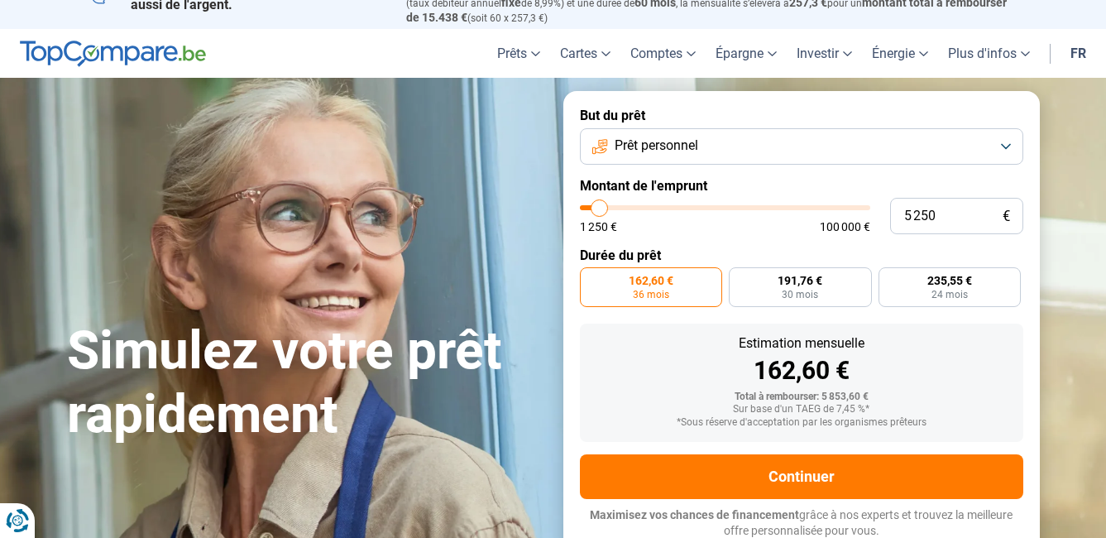
click at [1000, 142] on button "Prêt personnel" at bounding box center [801, 146] width 443 height 36
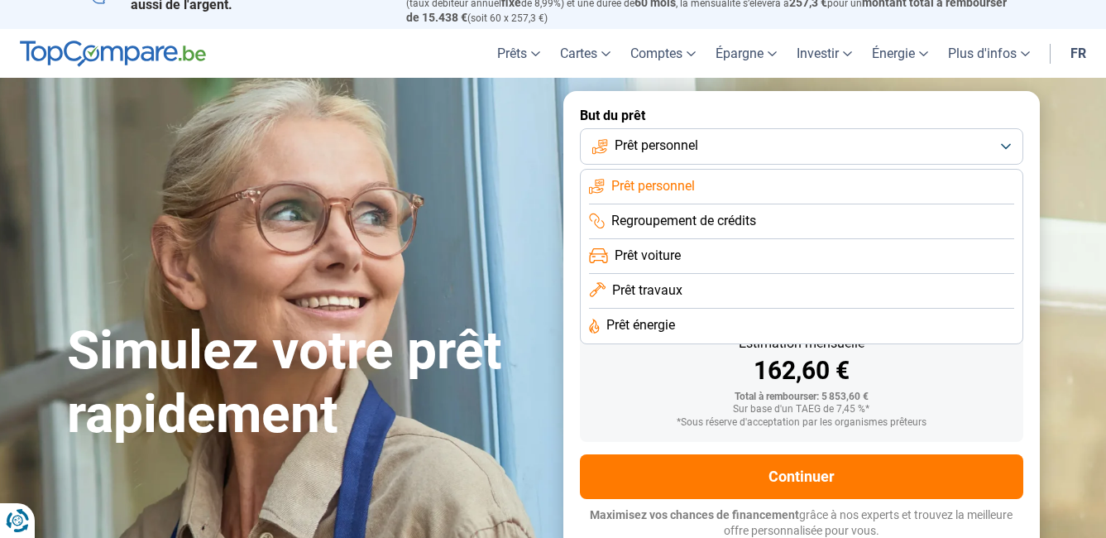
click at [663, 252] on span "Prêt voiture" at bounding box center [648, 256] width 66 height 18
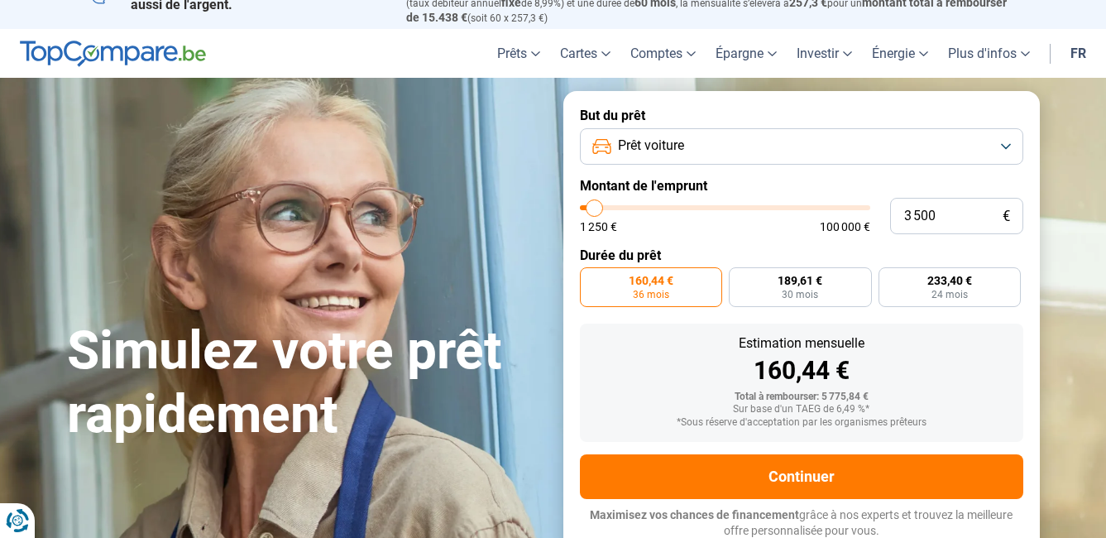
click at [595, 205] on input "range" at bounding box center [725, 207] width 290 height 5
click at [611, 205] on input "range" at bounding box center [725, 207] width 290 height 5
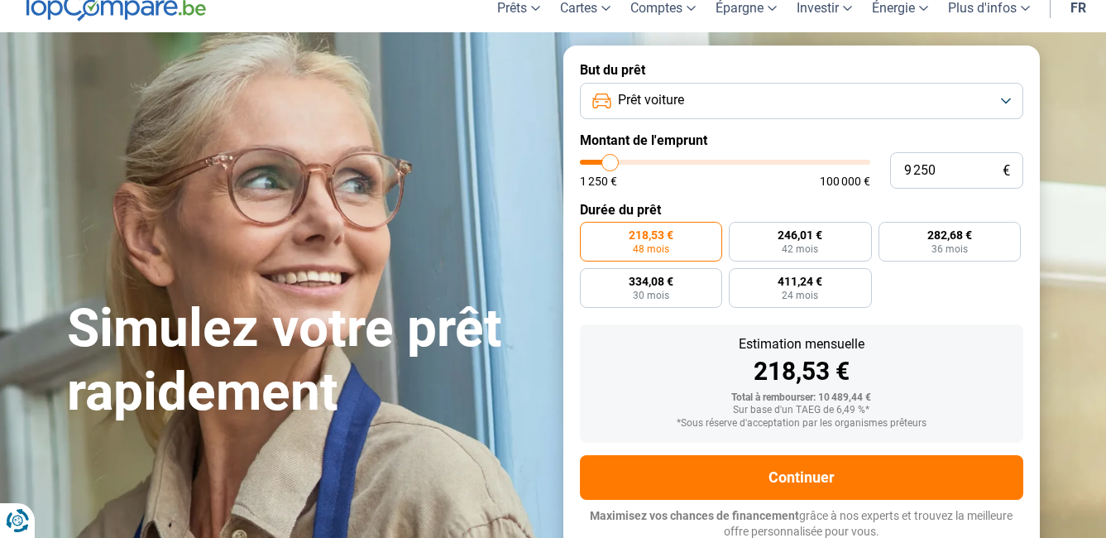
scroll to position [69, 0]
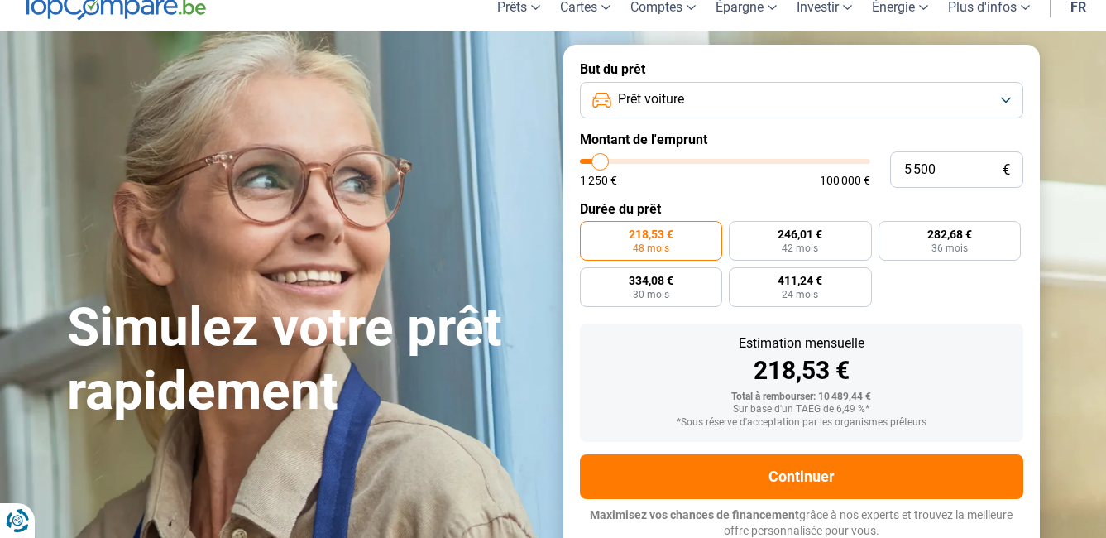
click at [601, 159] on input "range" at bounding box center [725, 161] width 290 height 5
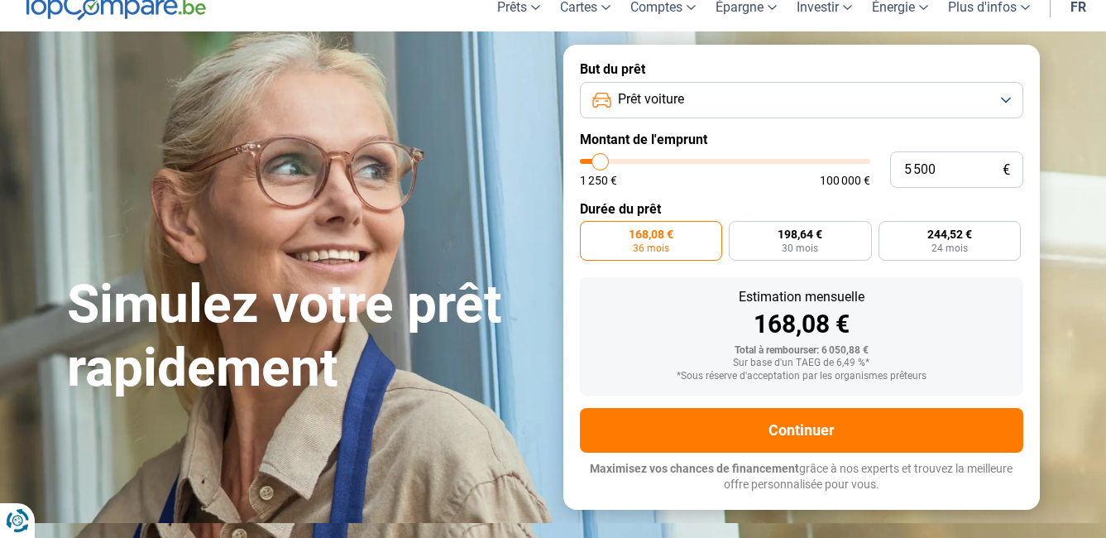
scroll to position [23, 0]
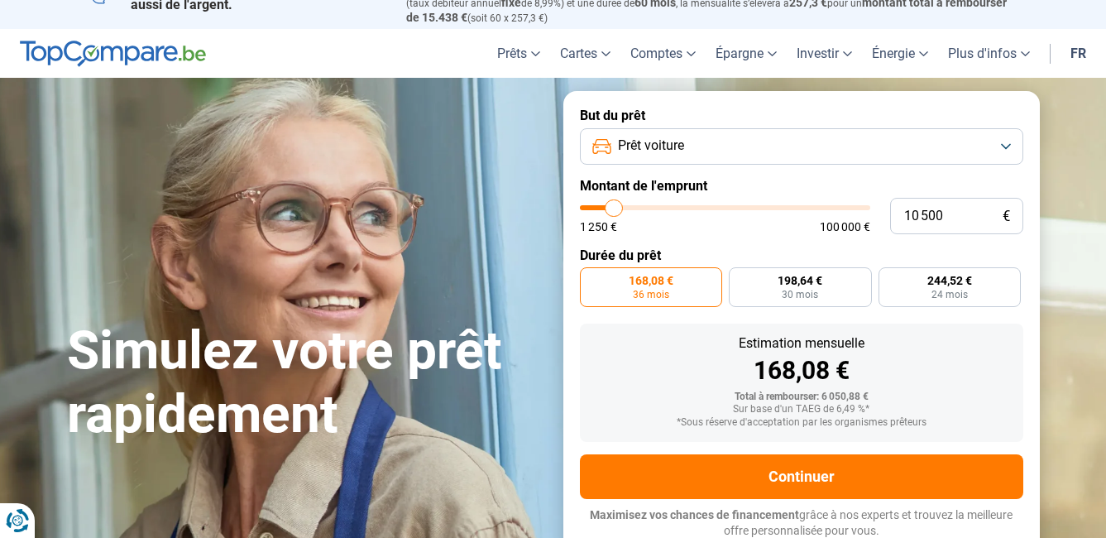
drag, startPoint x: 606, startPoint y: 206, endPoint x: 615, endPoint y: 206, distance: 9.1
click at [615, 206] on input "range" at bounding box center [725, 207] width 290 height 5
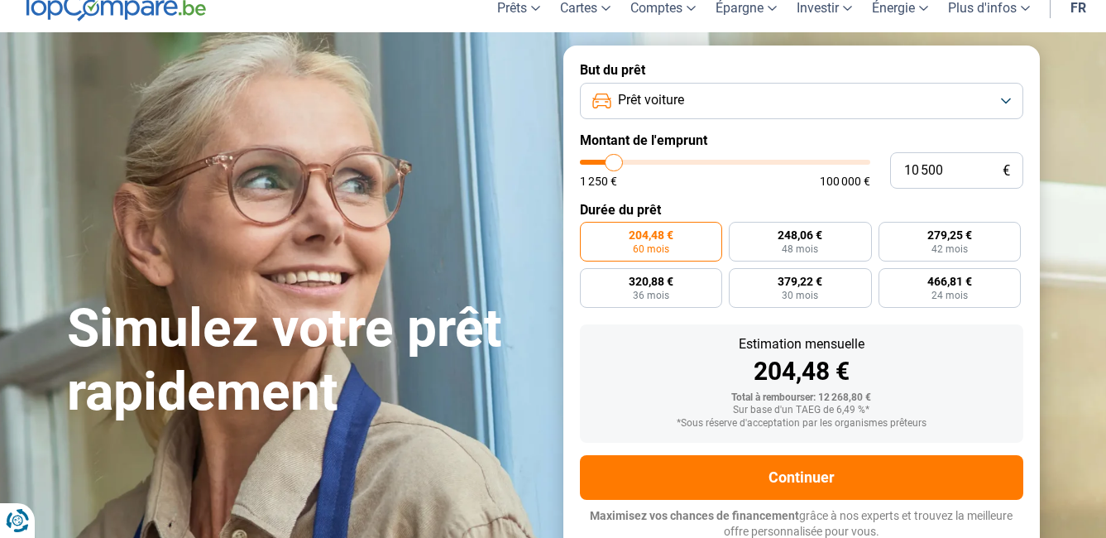
scroll to position [69, 0]
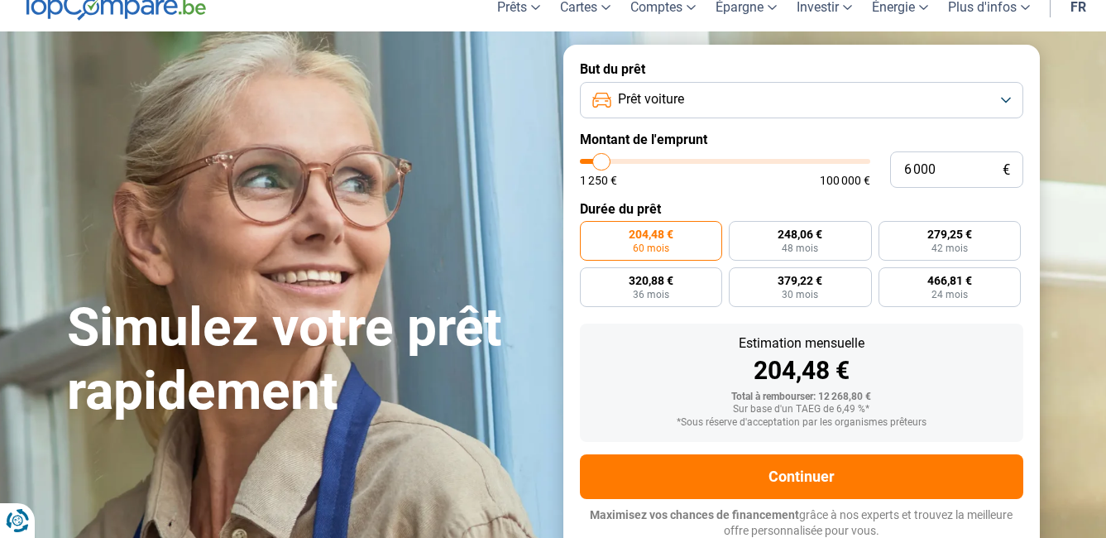
click at [602, 159] on input "range" at bounding box center [725, 161] width 290 height 5
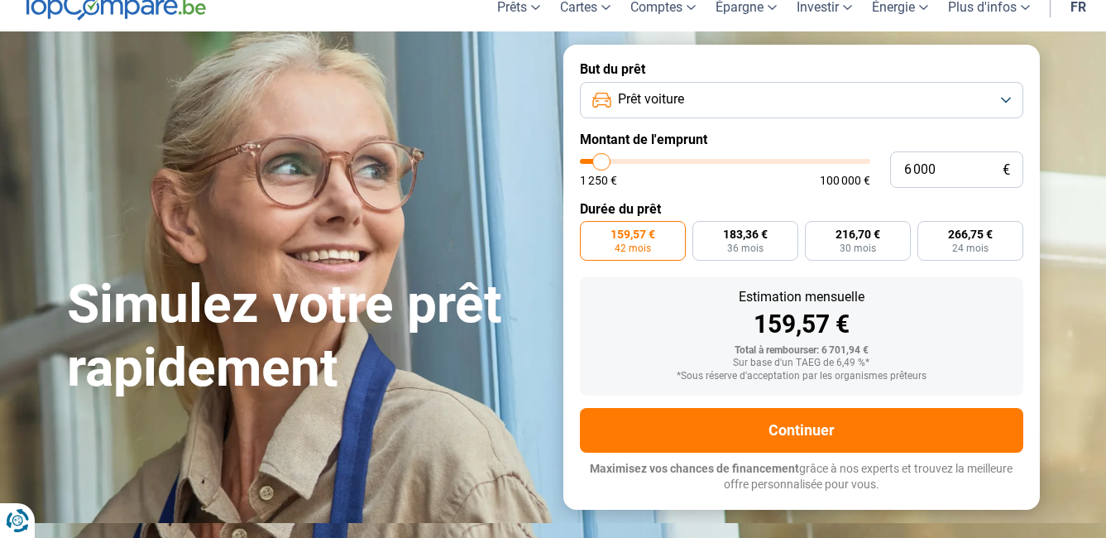
scroll to position [23, 0]
